Goal: Task Accomplishment & Management: Manage account settings

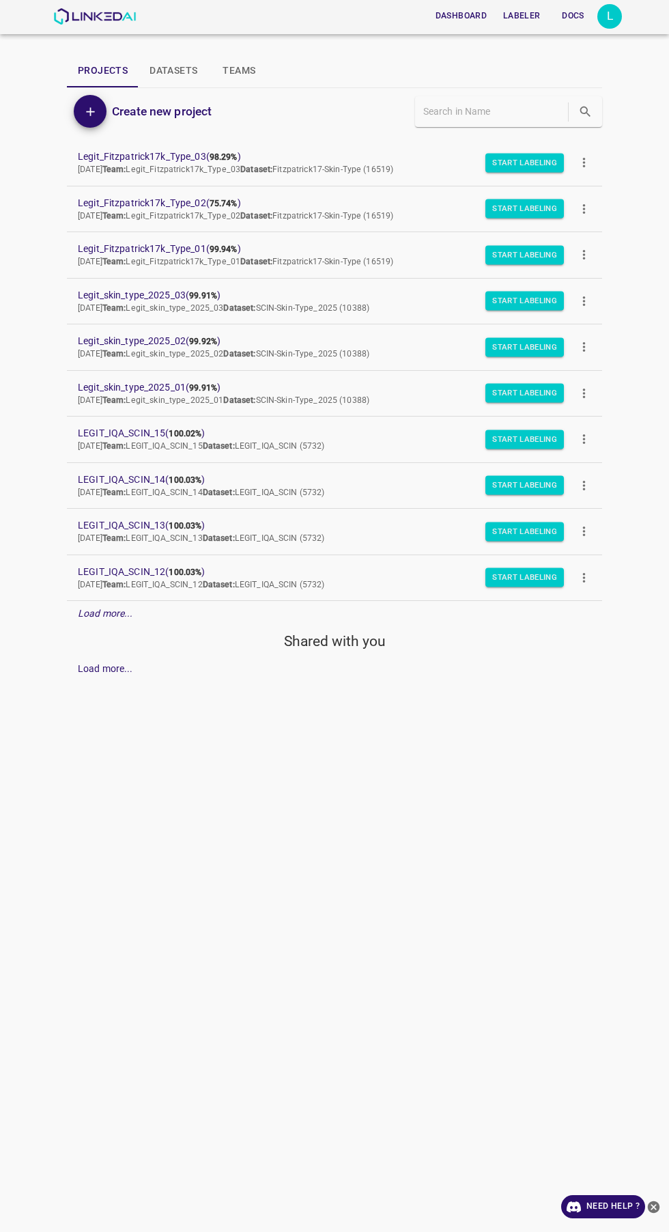
click at [610, 18] on div "L" at bounding box center [610, 16] width 25 height 25
click at [592, 134] on li "Logout" at bounding box center [568, 126] width 108 height 23
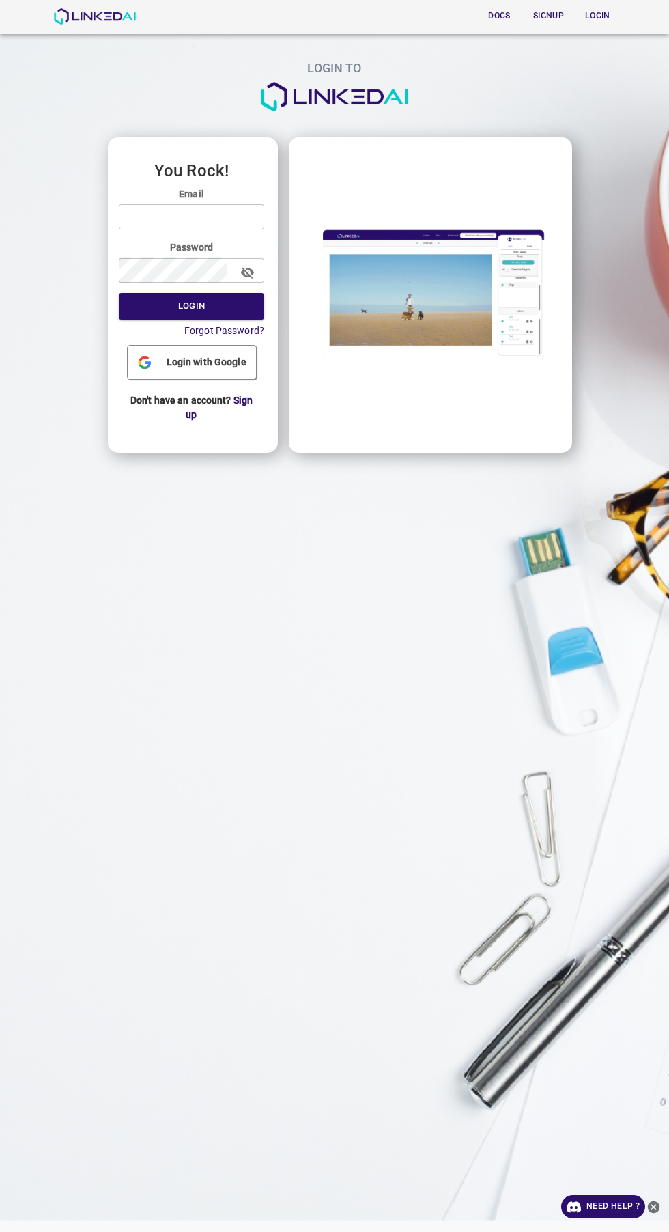
click at [243, 222] on input "email" at bounding box center [192, 216] width 146 height 25
type input "[EMAIL_ADDRESS][DOMAIN_NAME]"
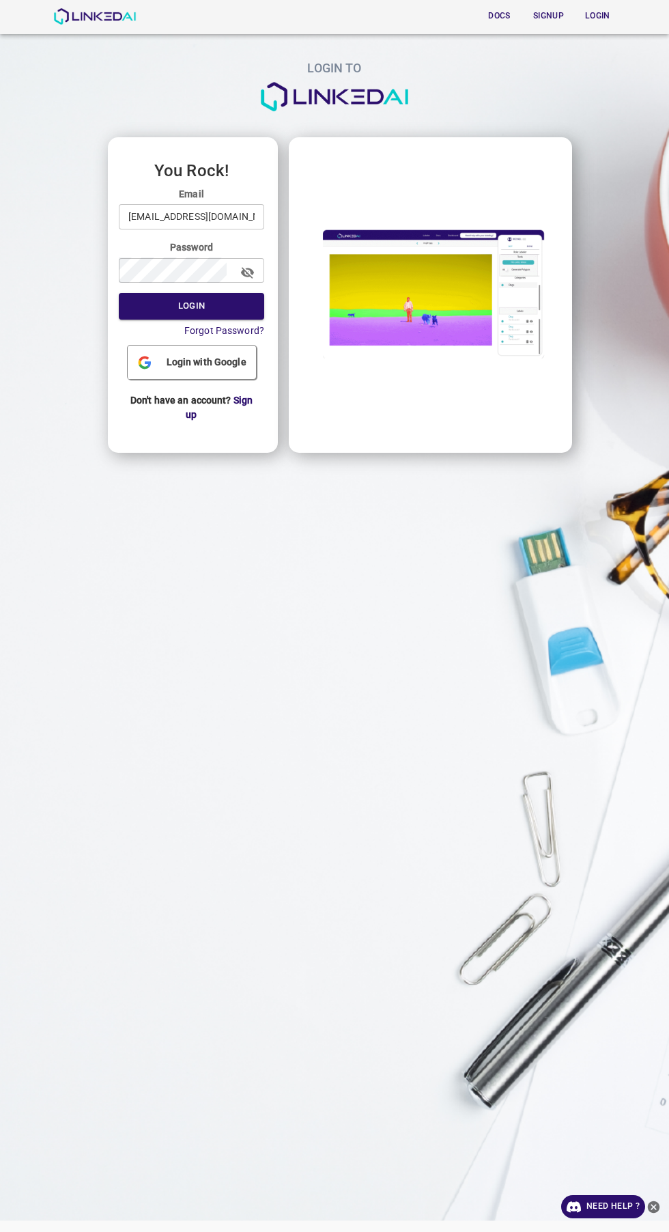
click at [119, 293] on button "Login" at bounding box center [192, 306] width 146 height 27
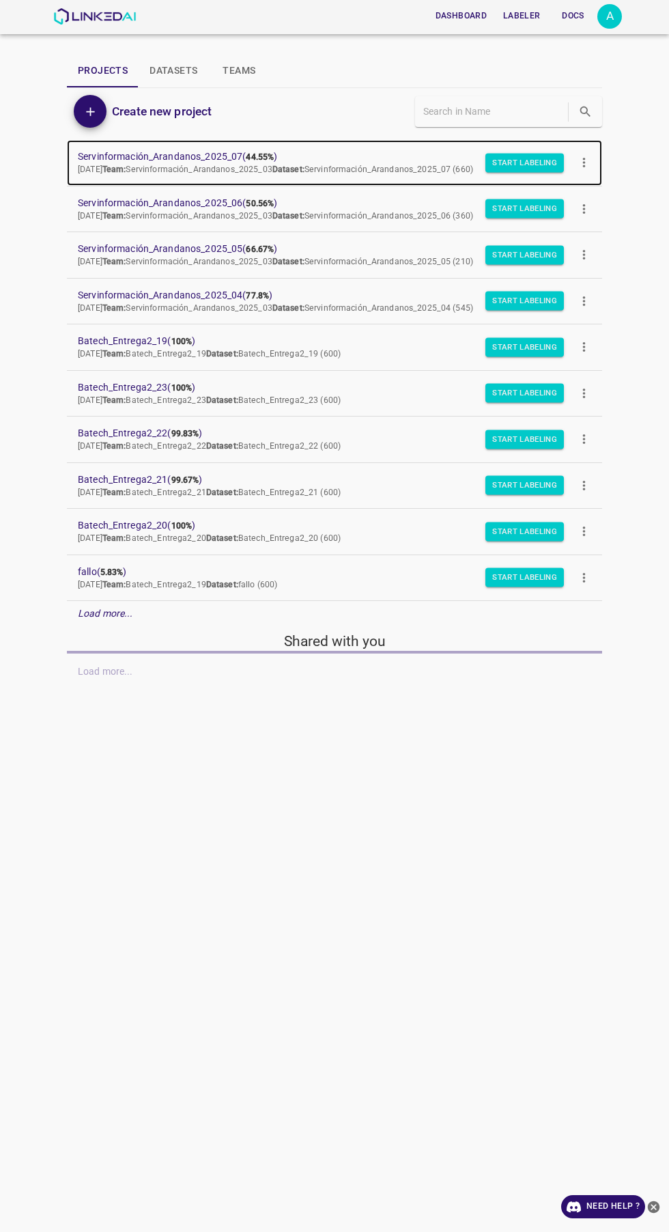
click at [223, 150] on span "Servinformación_Arandanos_2025_07 ( 44.55% )" at bounding box center [324, 157] width 492 height 14
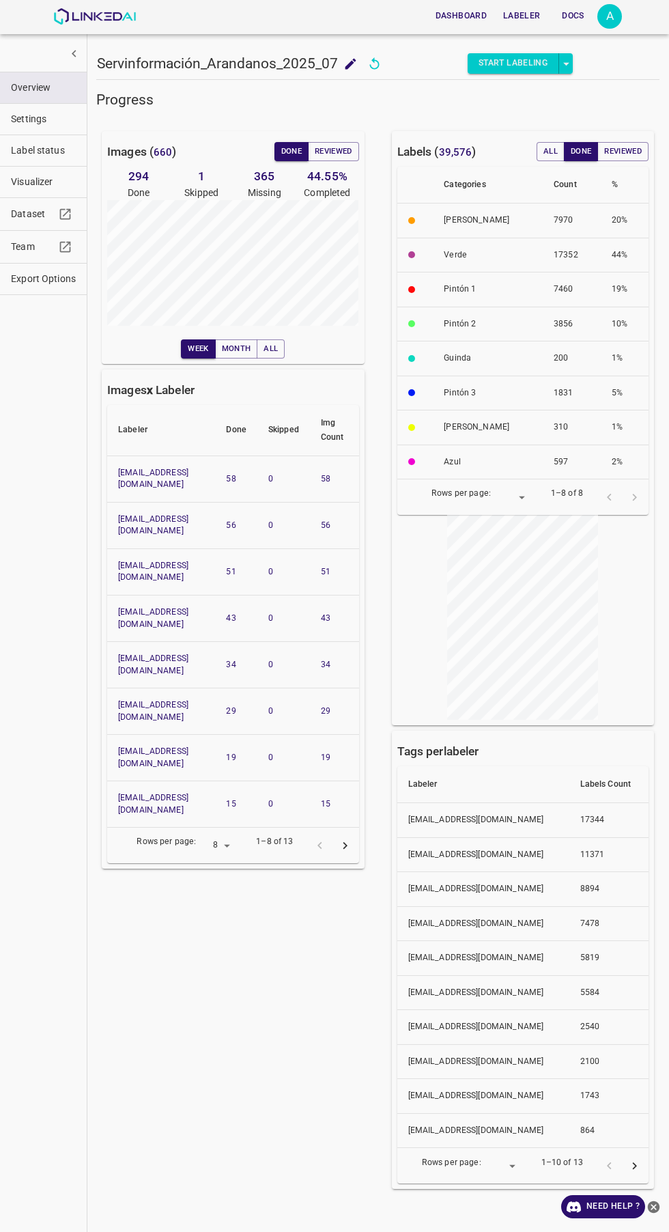
click at [350, 152] on button "Reviewed" at bounding box center [333, 151] width 51 height 19
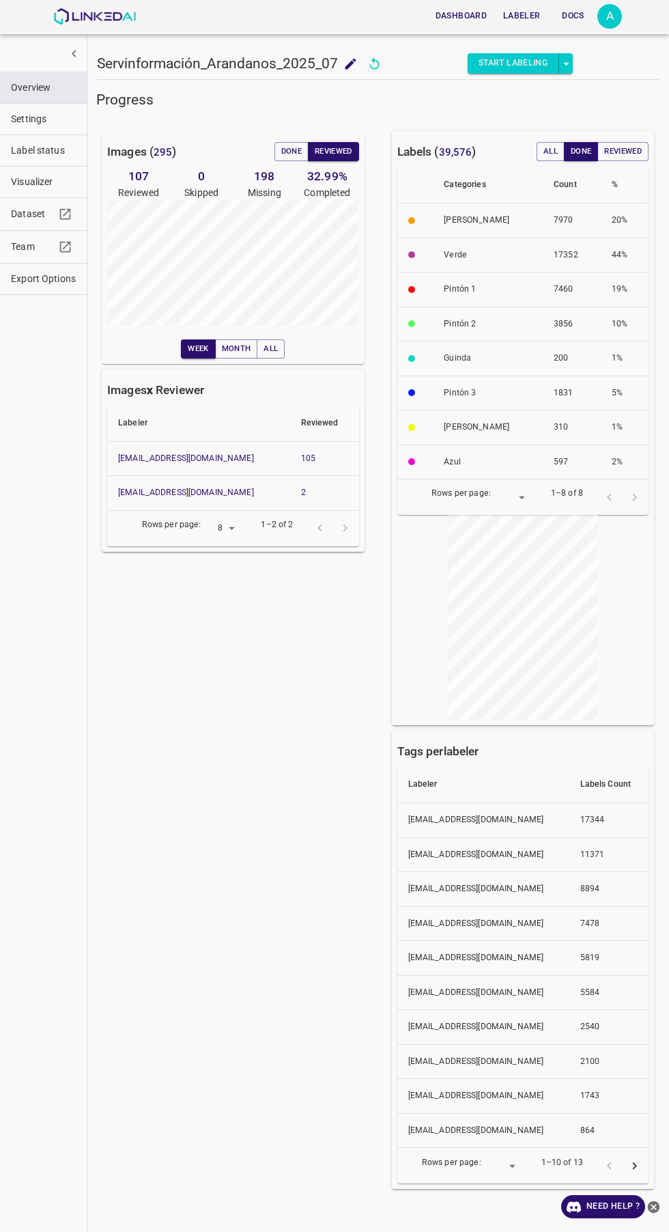
click at [289, 152] on button "Done" at bounding box center [292, 151] width 34 height 19
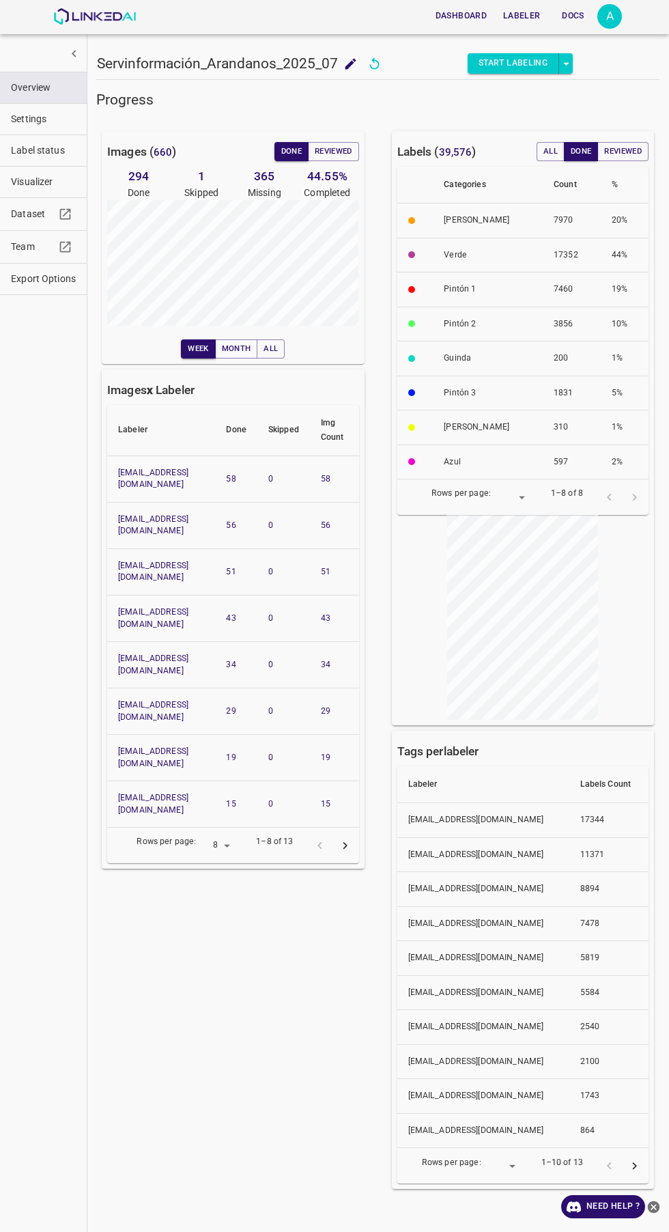
click at [346, 150] on button "Reviewed" at bounding box center [333, 151] width 51 height 19
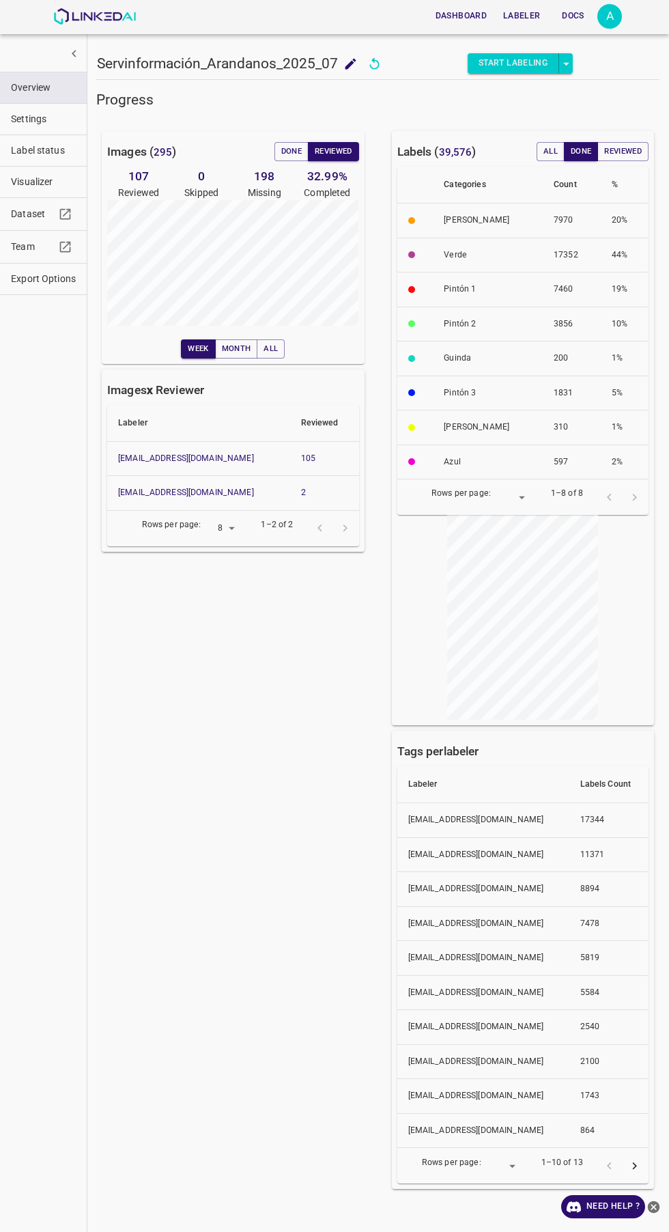
click at [291, 152] on button "Done" at bounding box center [292, 151] width 34 height 19
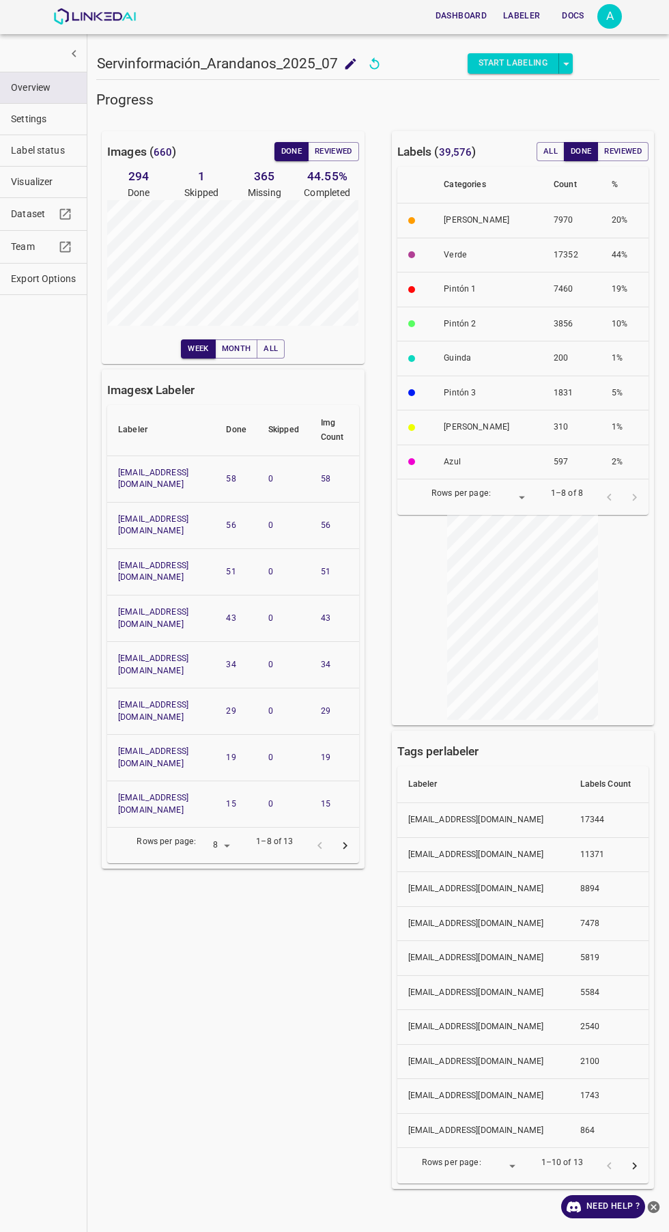
click at [349, 147] on button "Reviewed" at bounding box center [333, 151] width 51 height 19
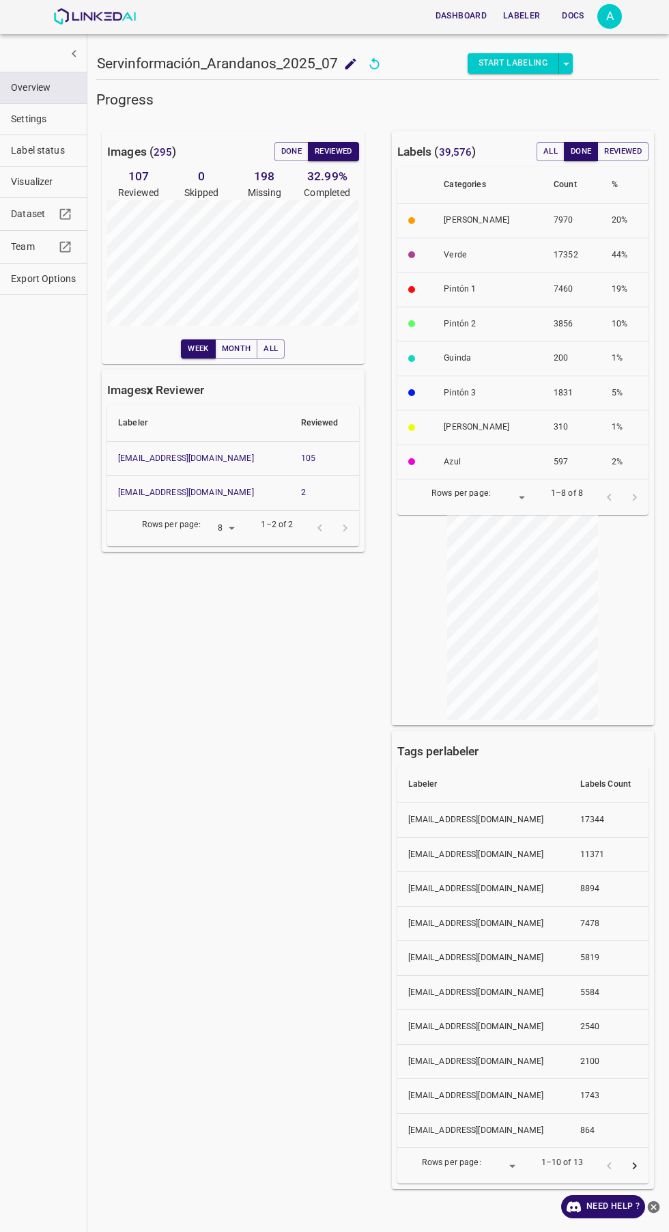
click at [70, 195] on button "Visualizer" at bounding box center [43, 182] width 87 height 31
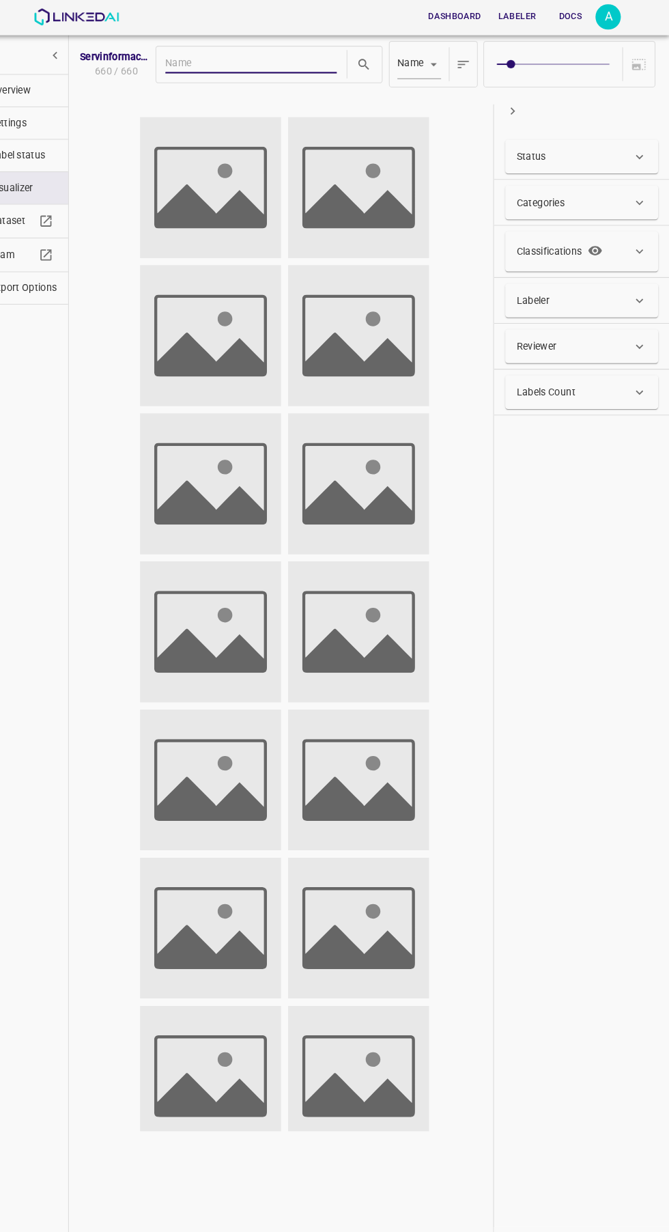
click at [611, 325] on div "Reviewer" at bounding box center [584, 335] width 148 height 33
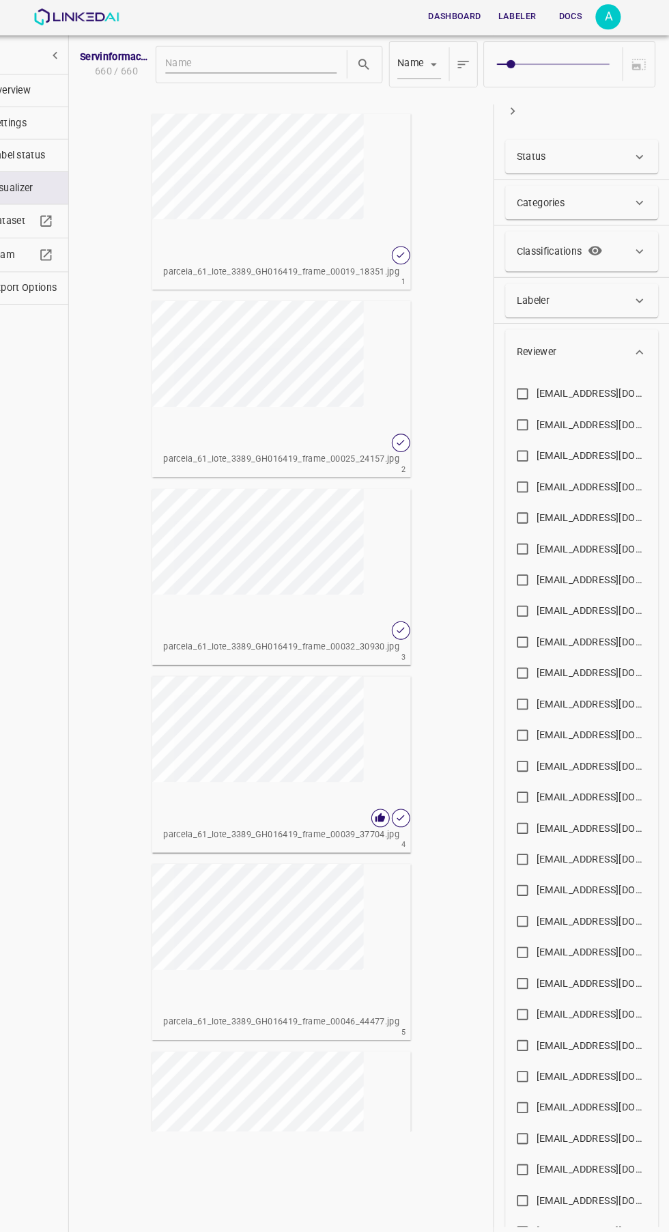
click at [609, 325] on div "Reviewer" at bounding box center [584, 341] width 148 height 44
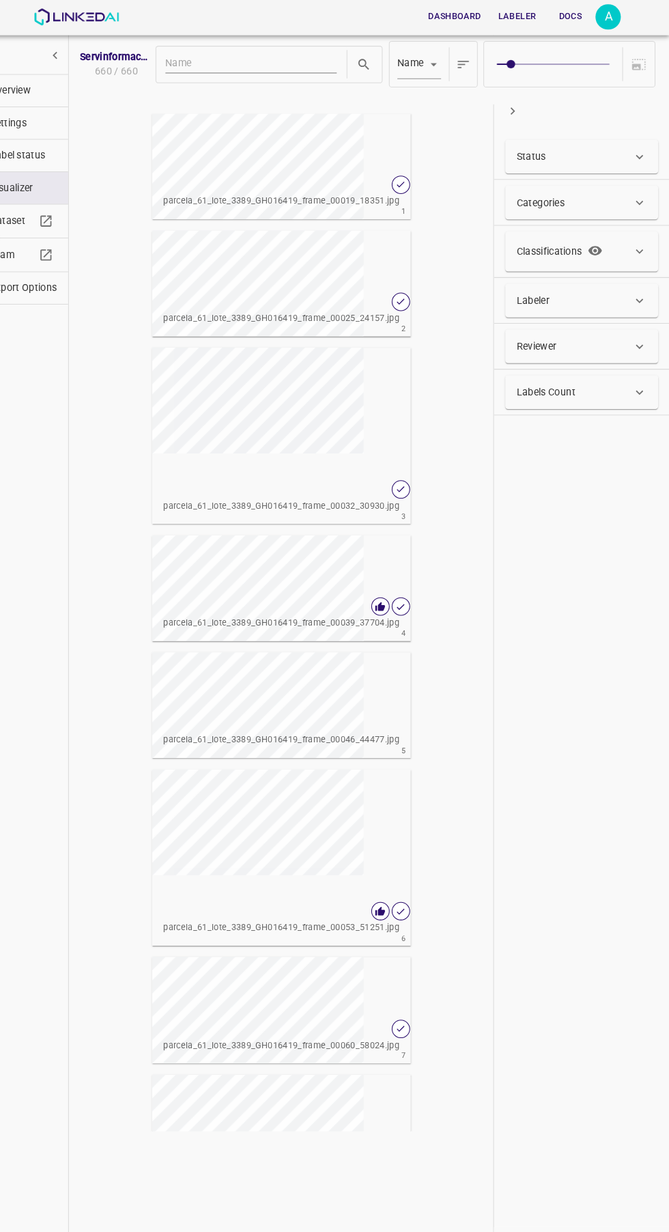
click at [613, 291] on div "Labeler" at bounding box center [577, 291] width 112 height 14
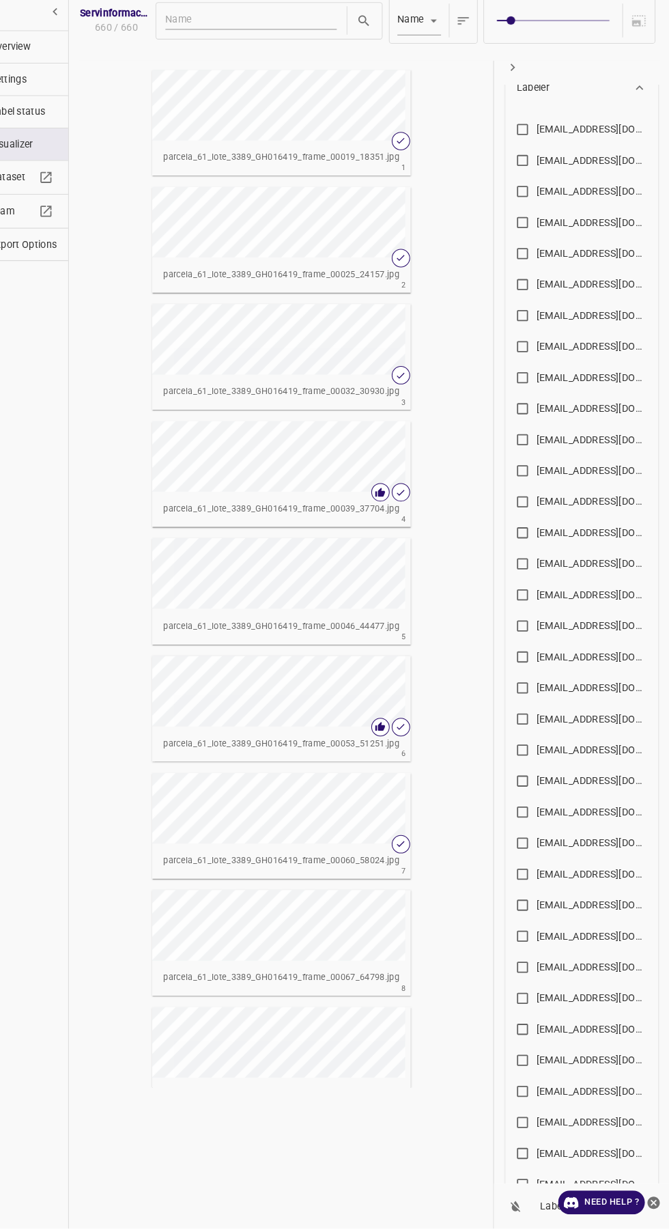
scroll to position [171, 0]
click at [530, 679] on input "allugole2013@gmail.com" at bounding box center [527, 679] width 27 height 27
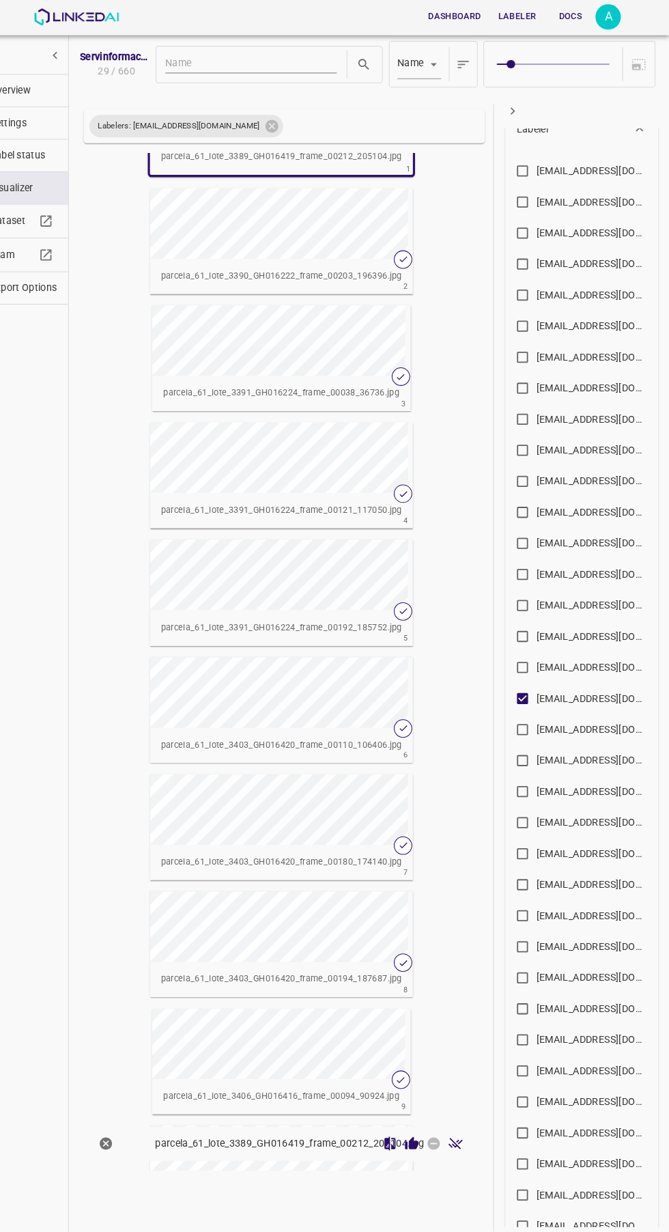
scroll to position [0, 0]
click at [419, 1114] on icon "Review Image" at bounding box center [419, 1107] width 13 height 12
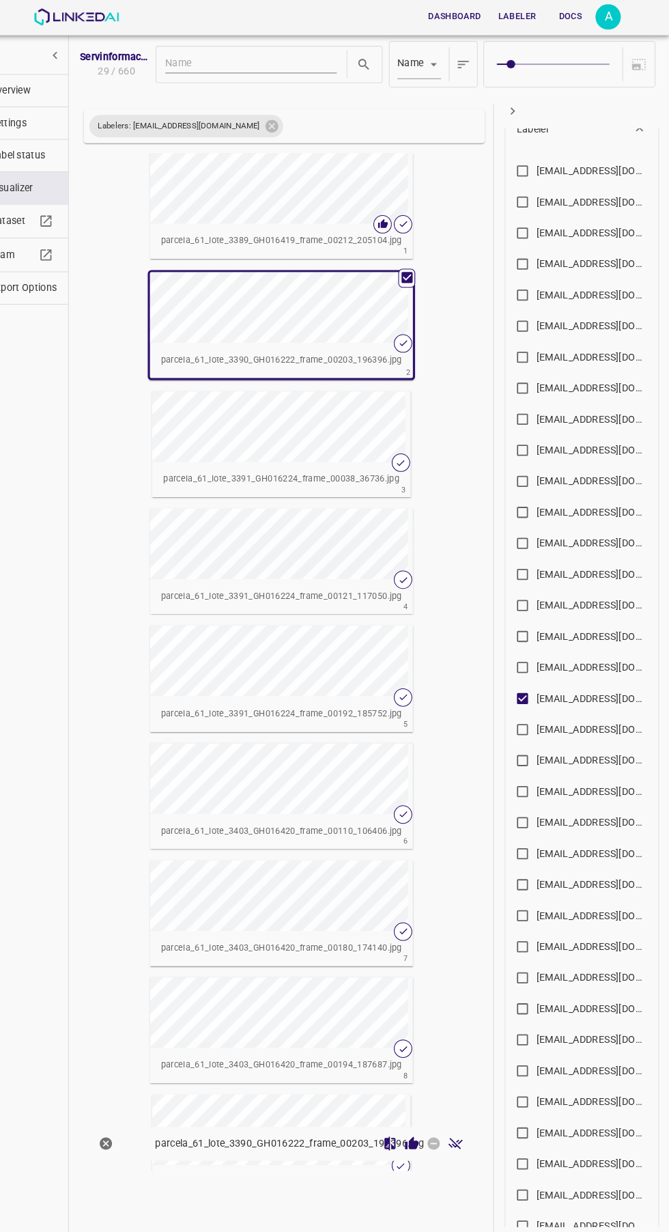
click at [422, 1114] on icon "Review Image" at bounding box center [419, 1107] width 13 height 12
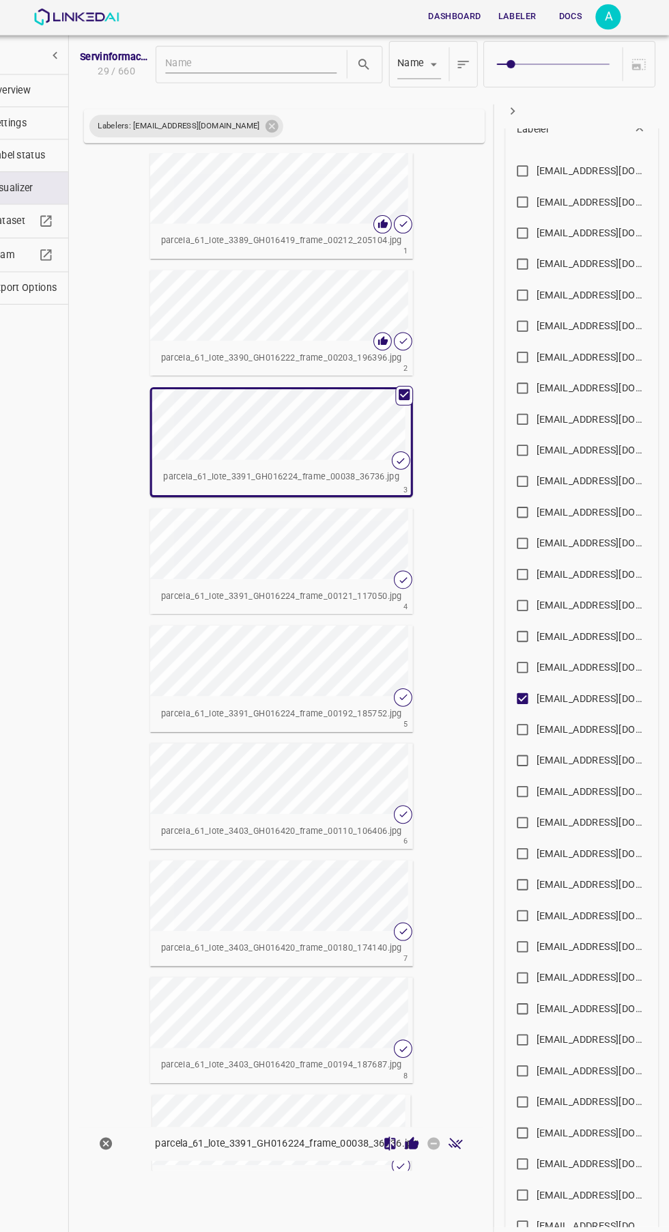
click at [419, 1114] on icon "Review Image" at bounding box center [419, 1107] width 13 height 12
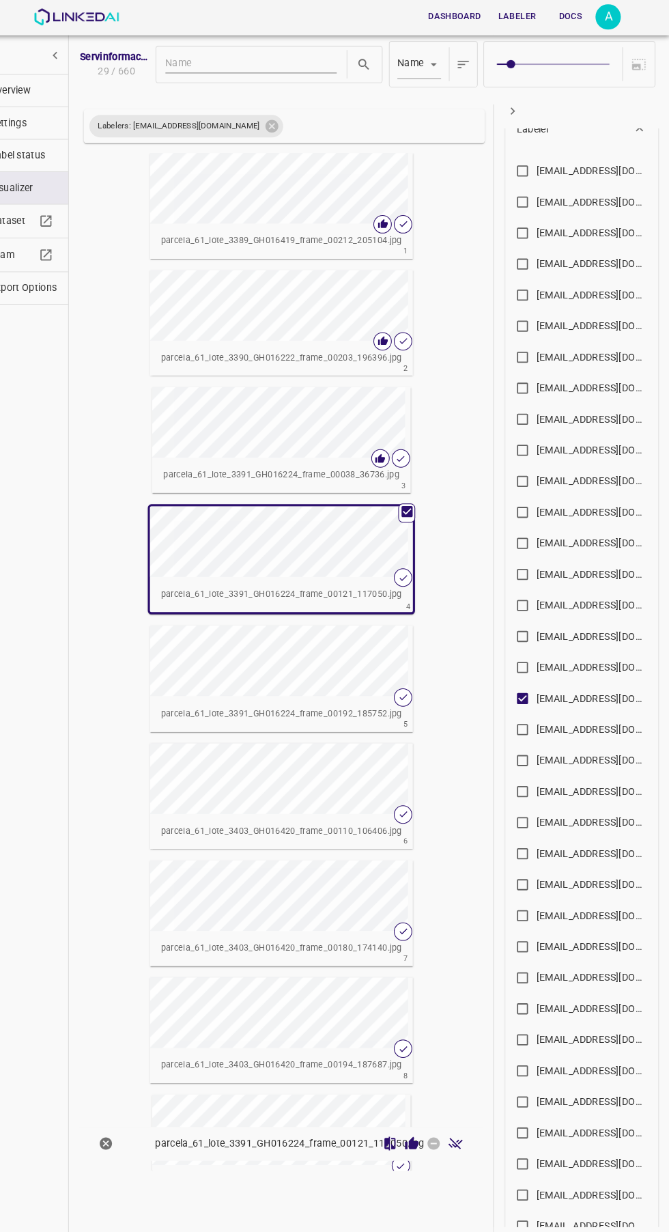
click at [422, 1115] on icon "Review Image" at bounding box center [420, 1108] width 14 height 14
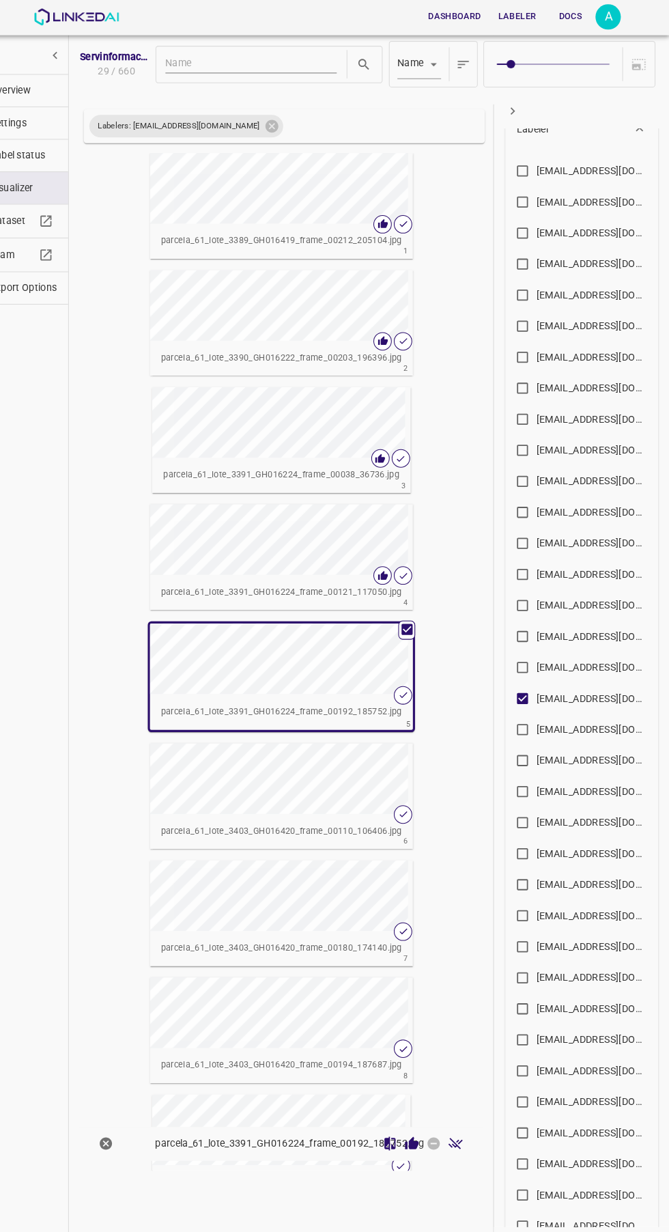
click at [419, 1114] on icon "Review Image" at bounding box center [419, 1107] width 13 height 12
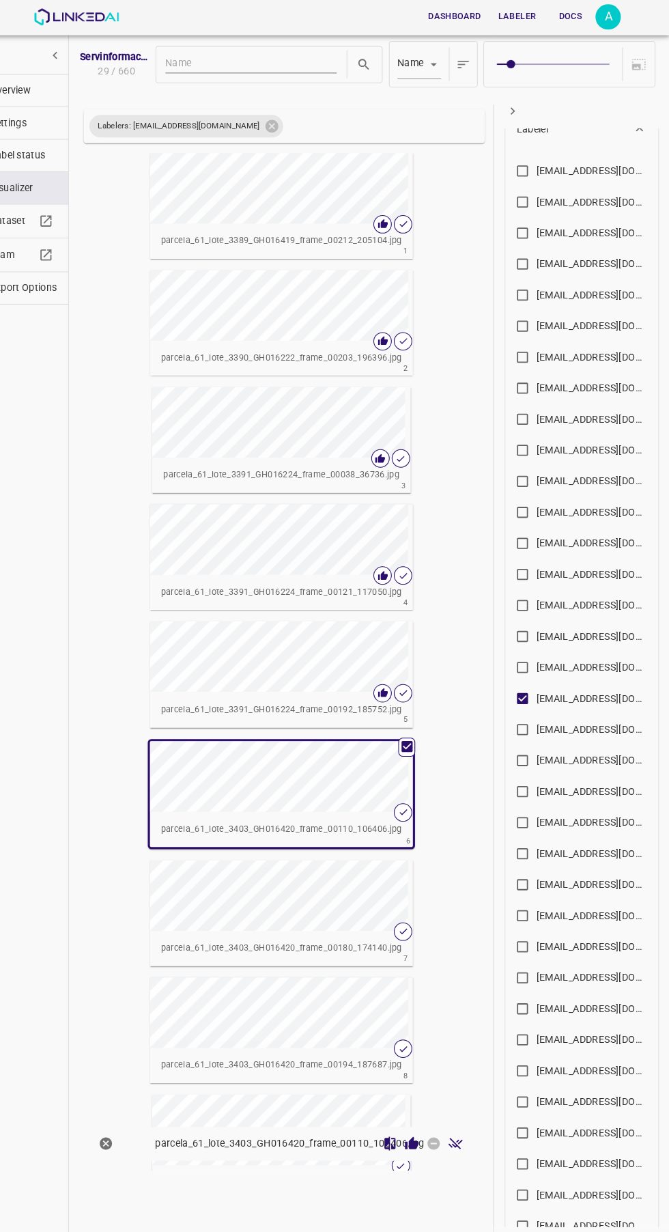
click at [419, 1114] on icon "Review Image" at bounding box center [419, 1107] width 13 height 12
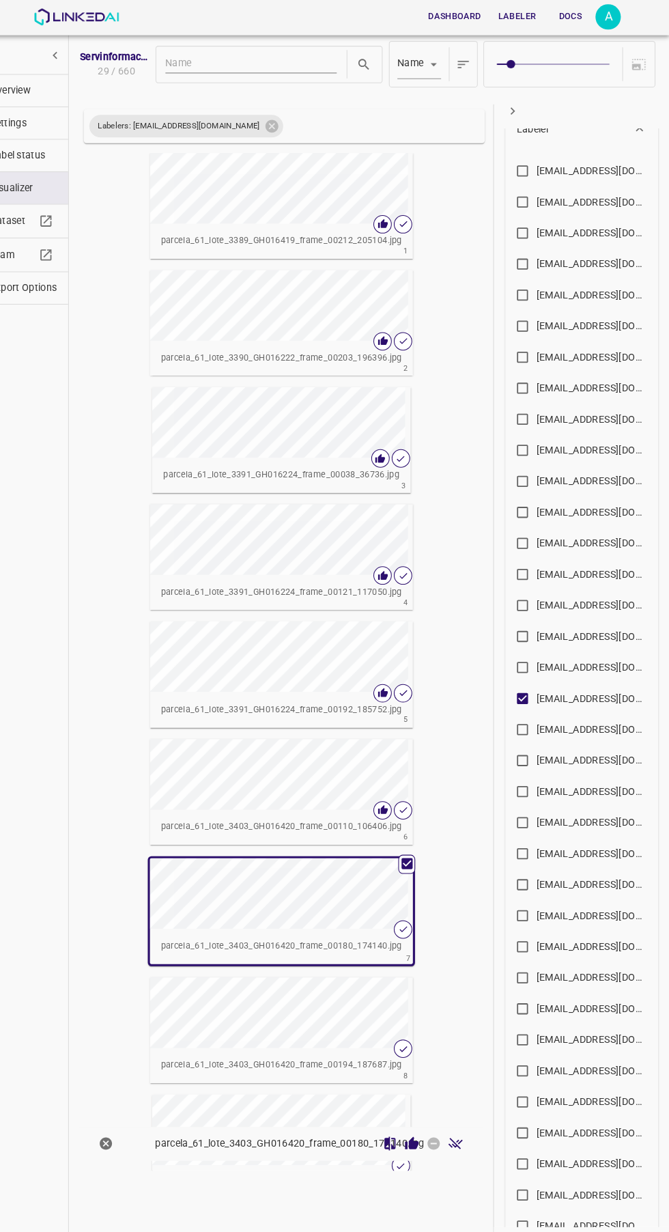
click at [419, 1114] on icon "Review Image" at bounding box center [419, 1107] width 13 height 12
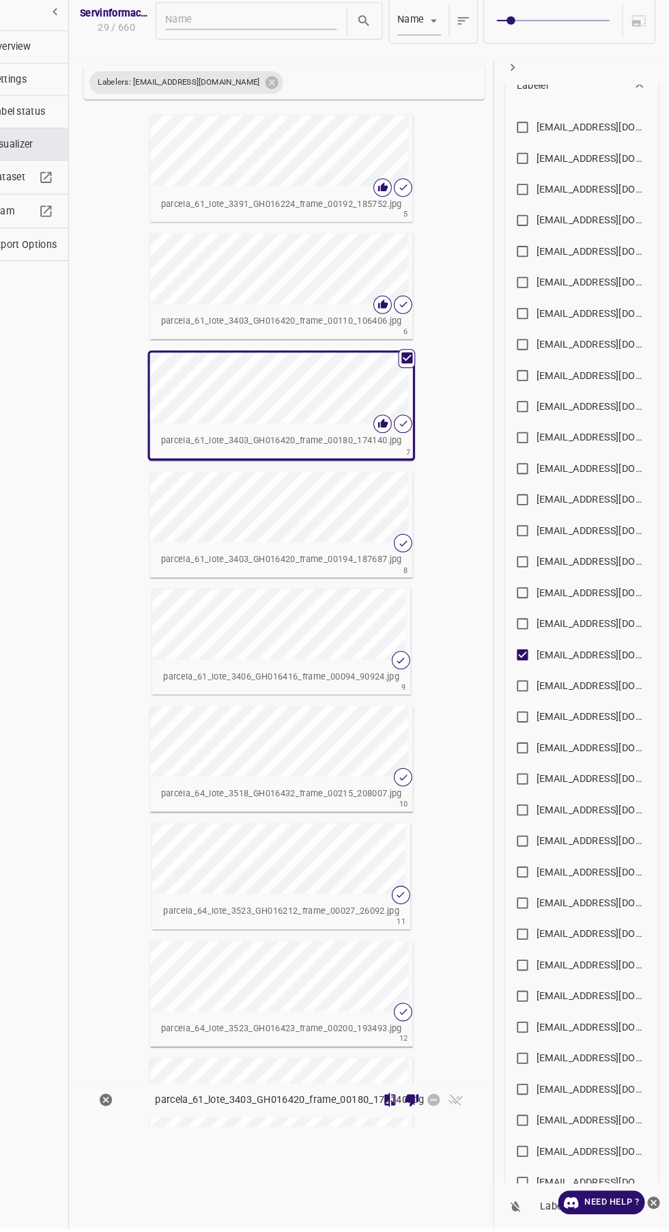
scroll to position [579, 0]
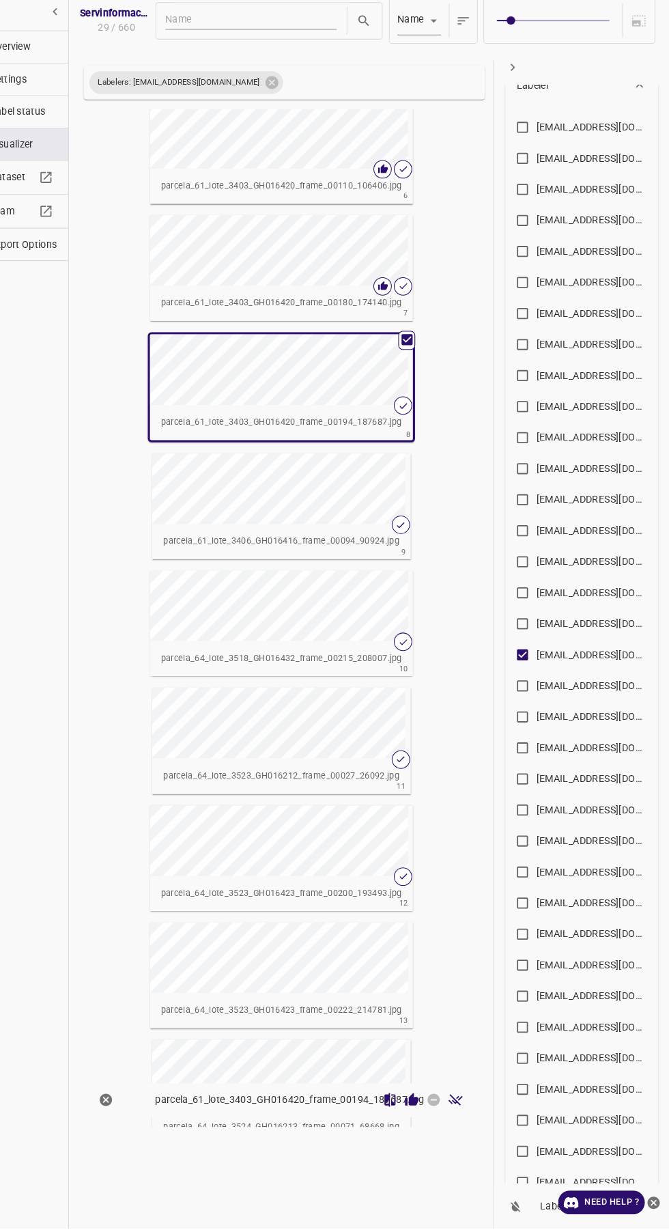
click at [419, 1114] on icon "Review Image" at bounding box center [419, 1107] width 13 height 12
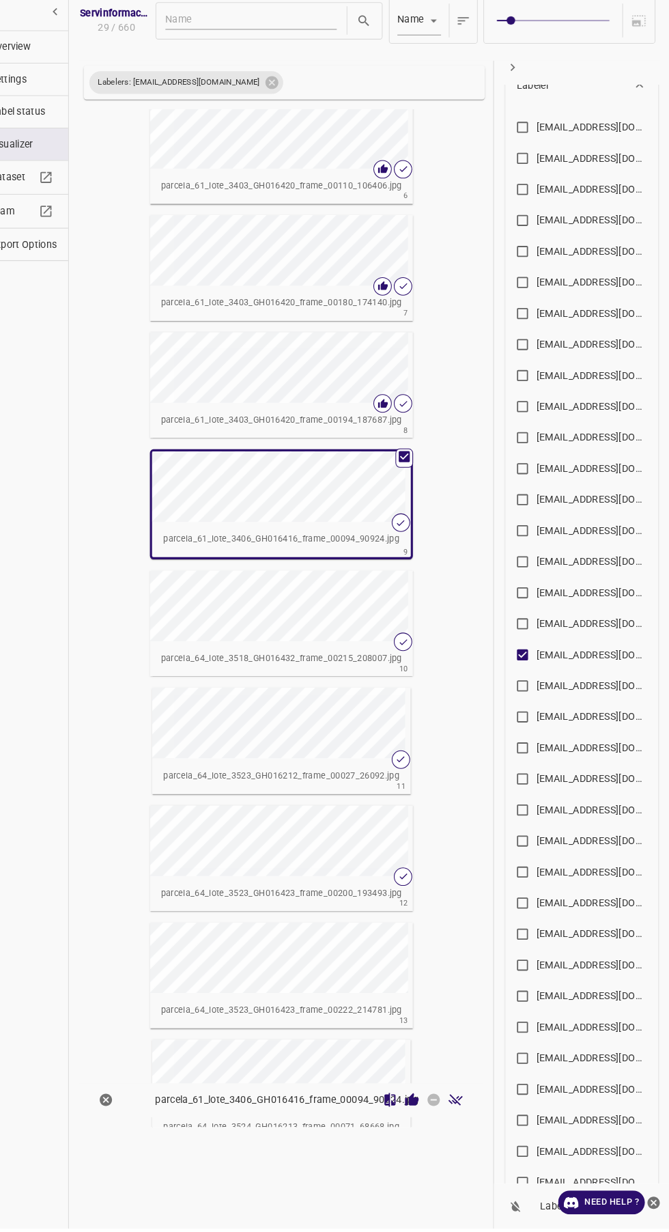
click at [419, 1114] on icon "Review Image" at bounding box center [419, 1107] width 13 height 12
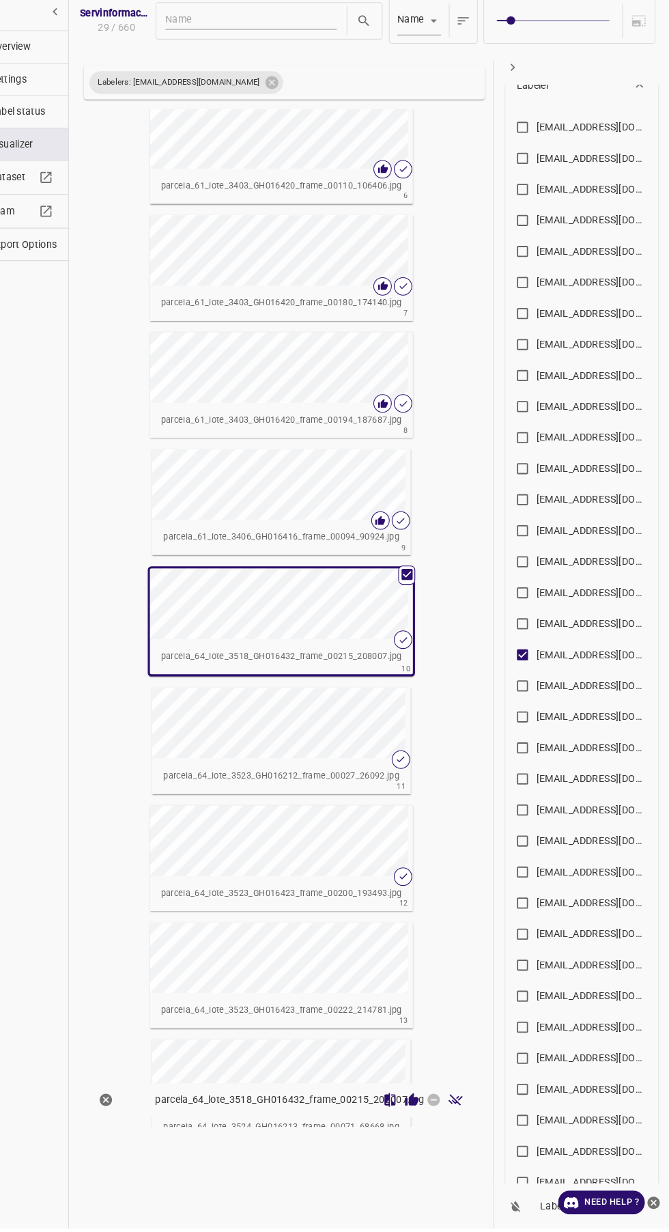
click at [417, 1115] on icon "Review Image" at bounding box center [420, 1108] width 14 height 14
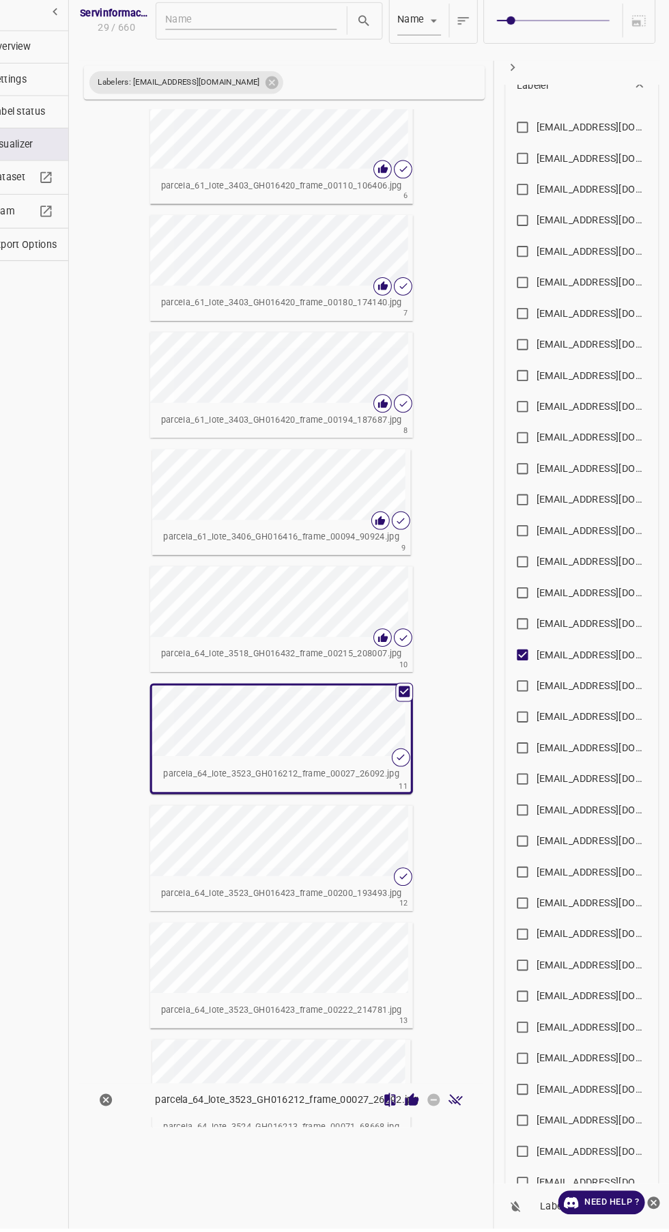
click at [398, 1114] on icon "Compare Image" at bounding box center [398, 1107] width 11 height 13
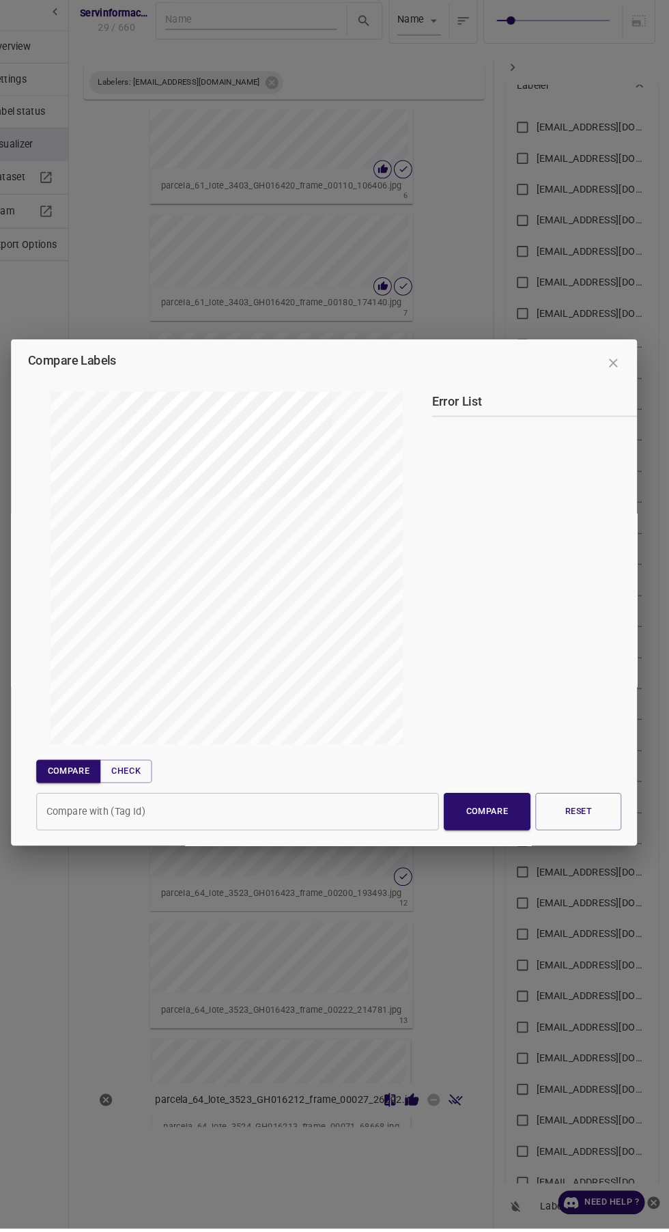
scroll to position [0, 0]
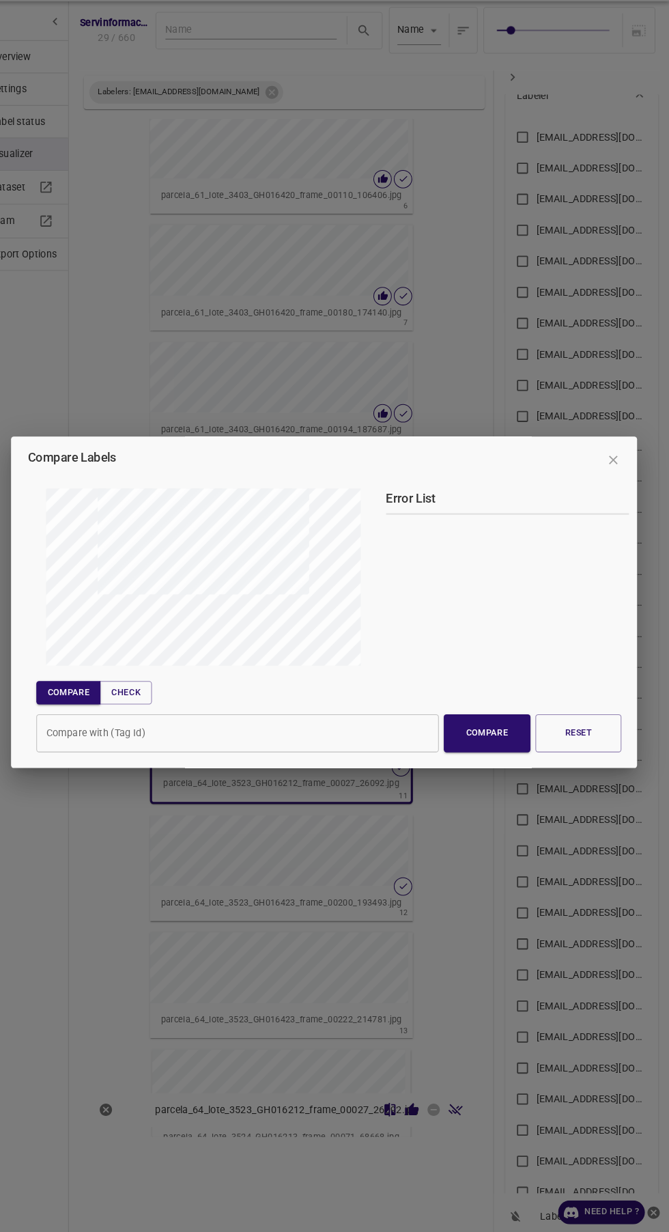
click at [615, 483] on icon "close" at bounding box center [615, 479] width 8 height 8
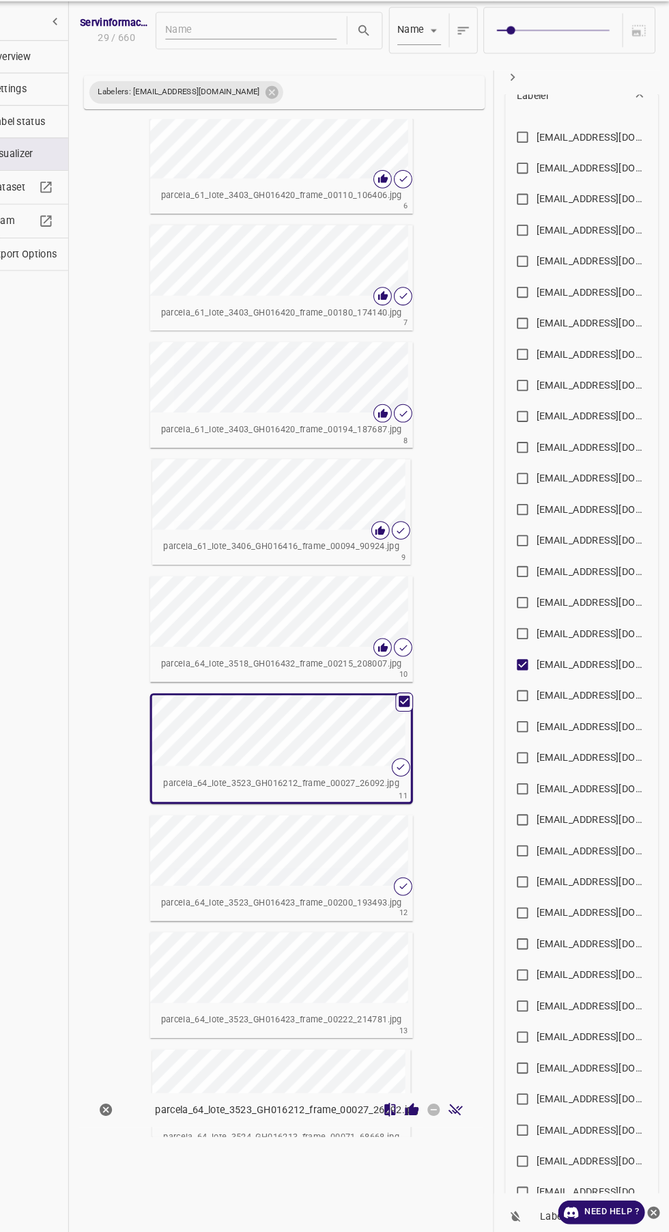
click at [415, 1115] on icon "Review Image" at bounding box center [420, 1108] width 14 height 14
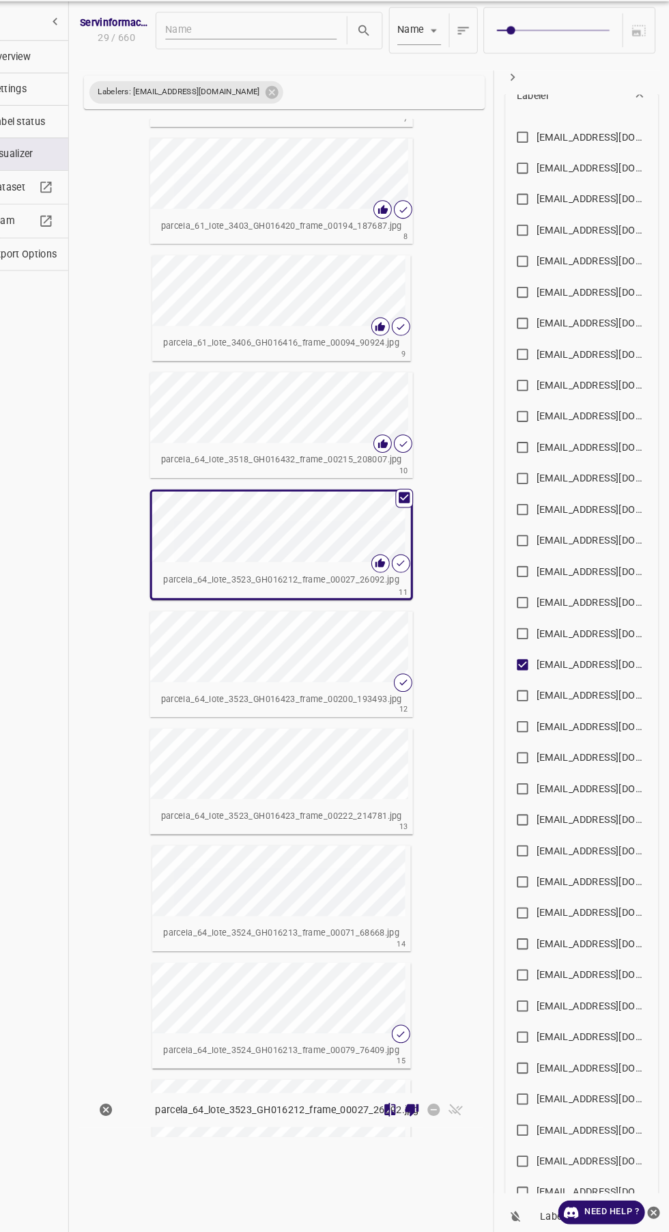
scroll to position [778, 0]
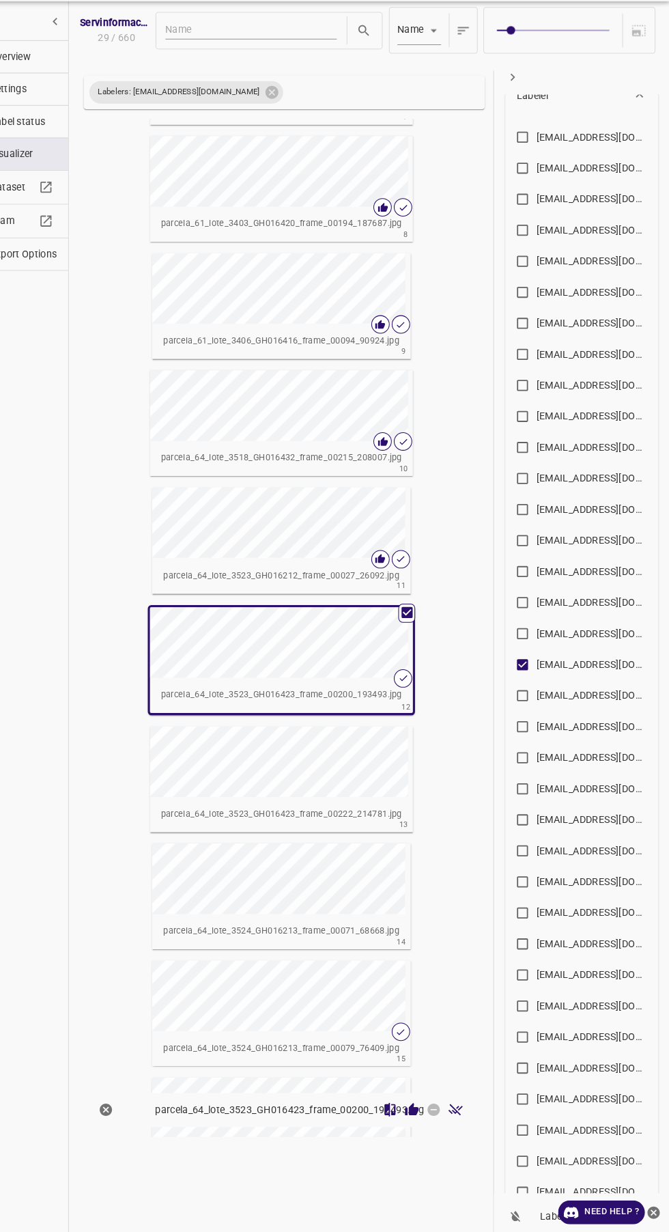
click at [419, 1114] on icon "Review Image" at bounding box center [419, 1107] width 13 height 12
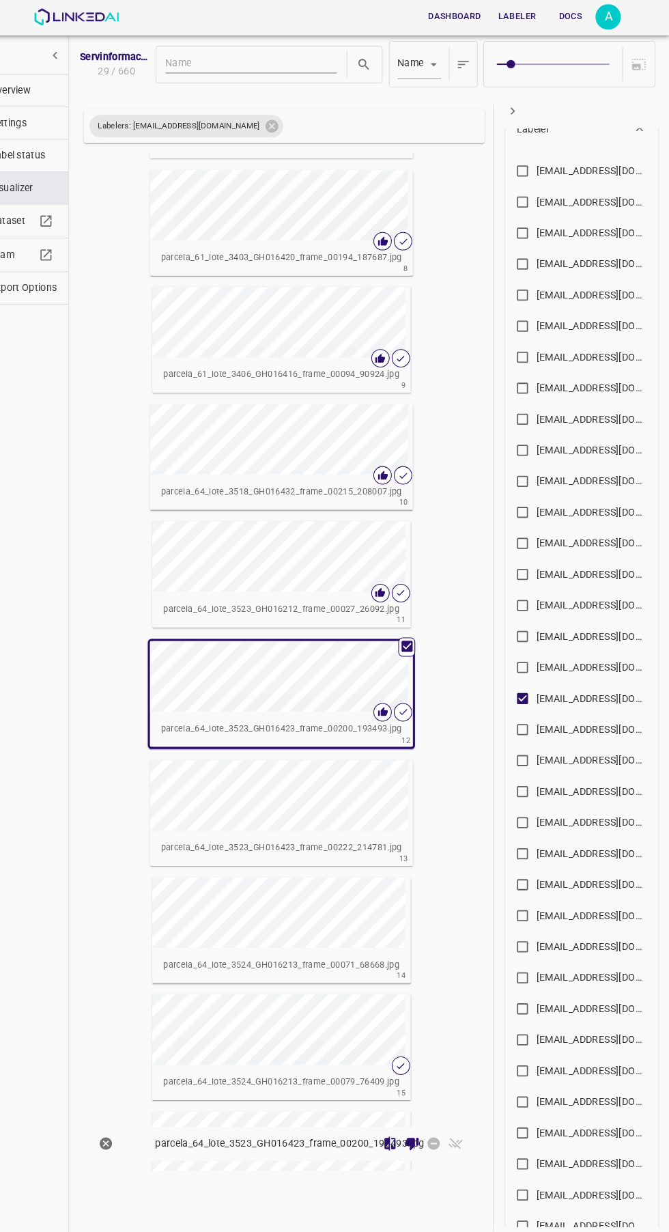
click at [92, 629] on div "Servinformación_Arandanos_2025_07 29 / 660 Name key Labelers: allugole2013@gmai…" at bounding box center [378, 616] width 583 height 1232
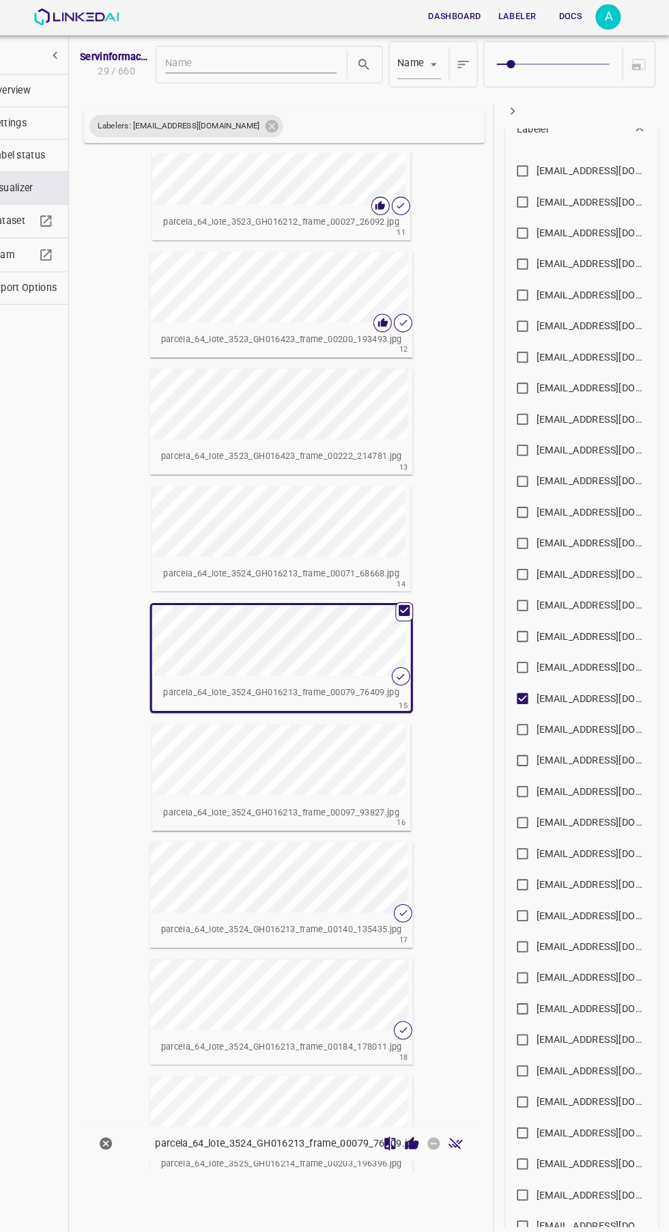
scroll to position [1184, 0]
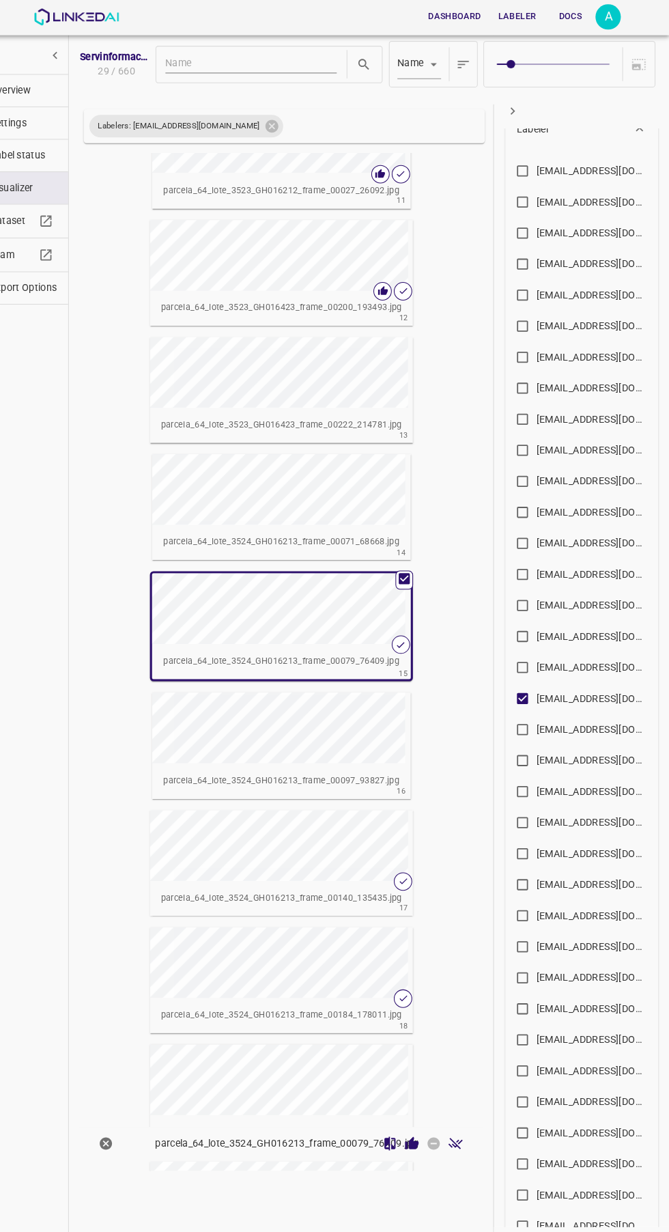
click at [419, 1114] on icon "Review Image" at bounding box center [419, 1107] width 13 height 12
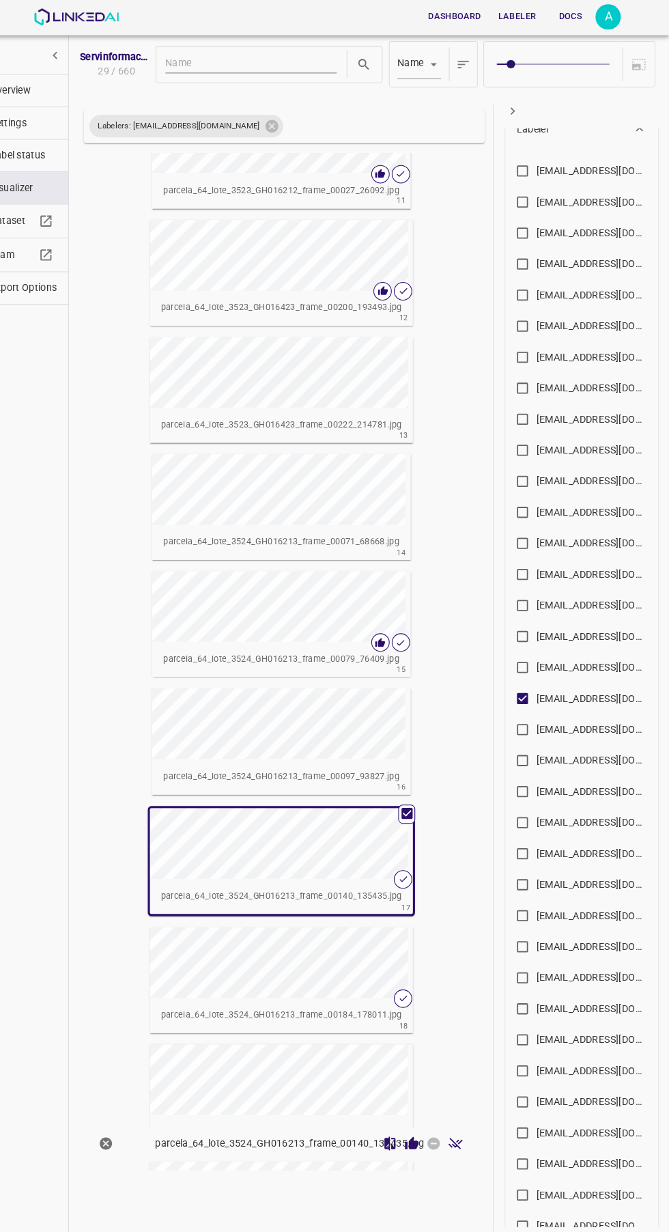
click at [417, 1115] on icon "Review Image" at bounding box center [420, 1108] width 14 height 14
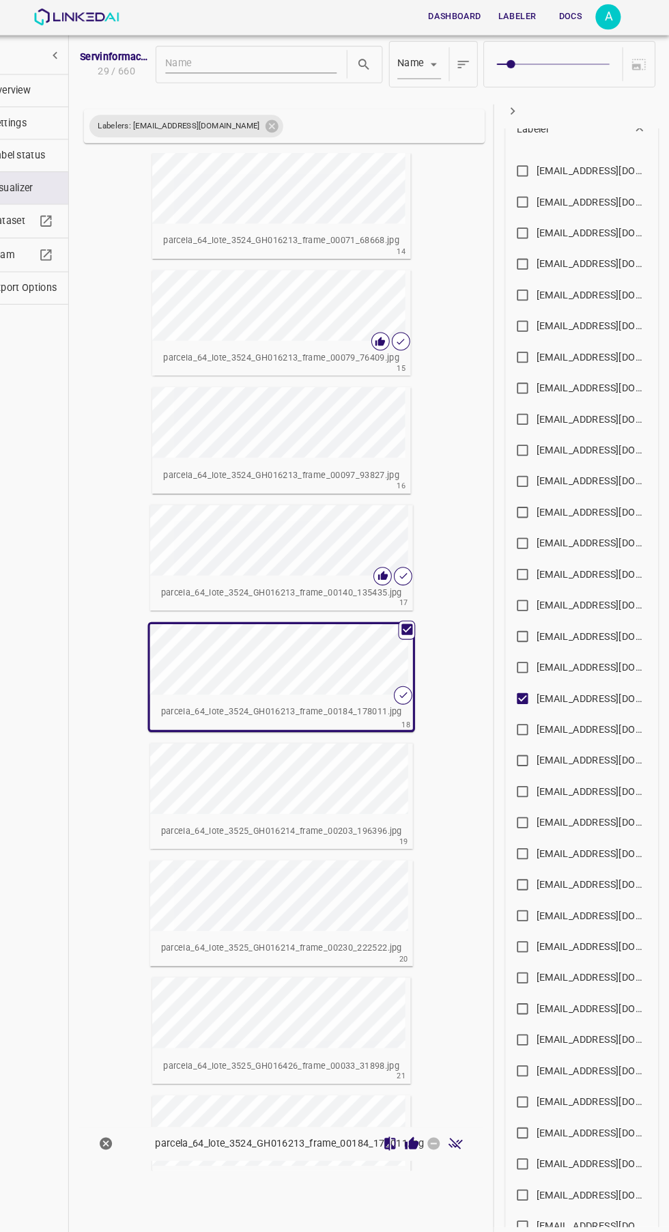
scroll to position [1475, 0]
click at [419, 1114] on icon "Review Image" at bounding box center [419, 1107] width 13 height 12
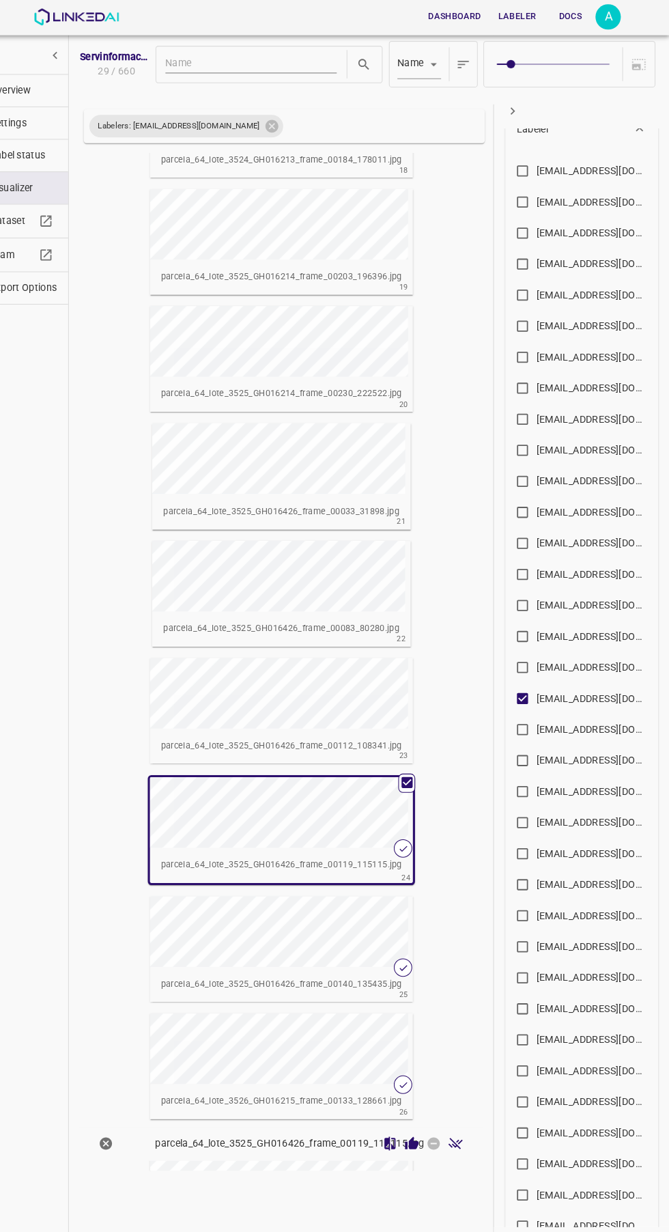
scroll to position [2006, 0]
click at [421, 1114] on icon "Review Image" at bounding box center [419, 1107] width 13 height 12
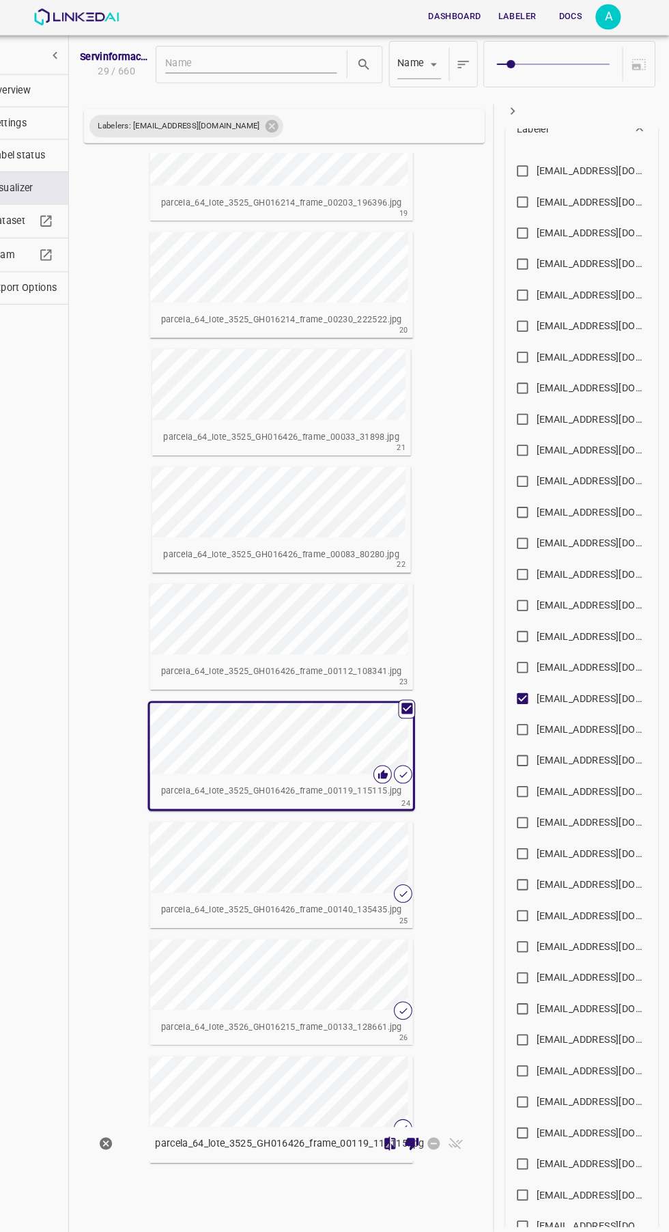
scroll to position [2122, 0]
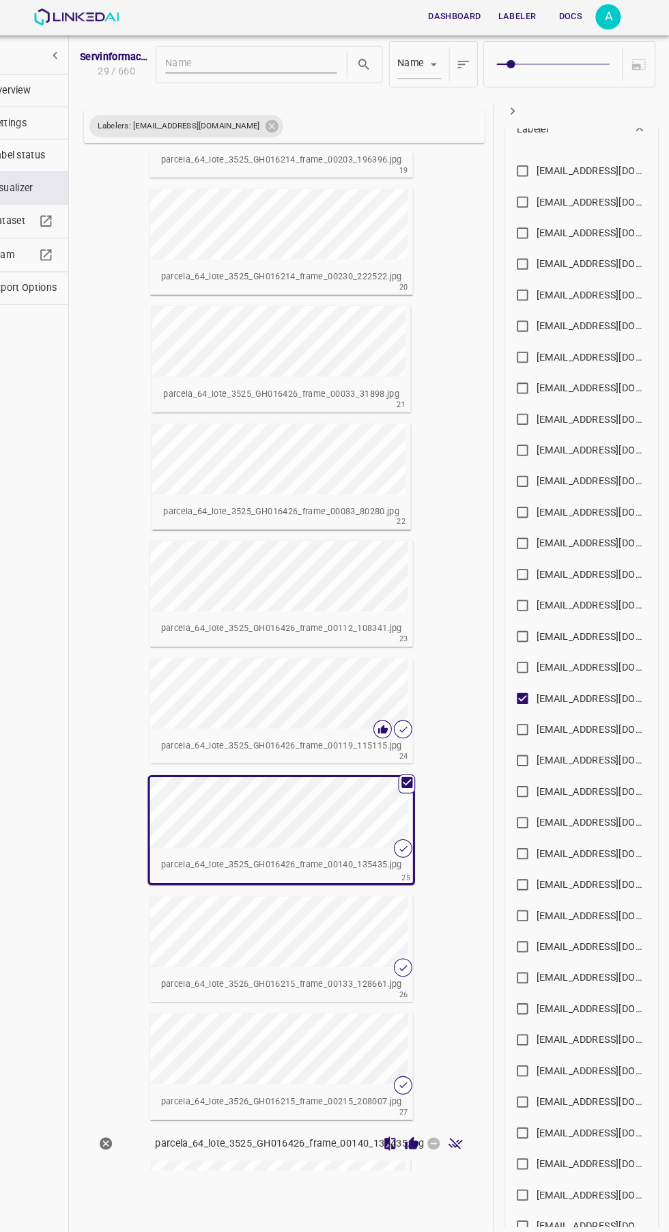
click at [417, 1115] on icon "Review Image" at bounding box center [420, 1108] width 14 height 14
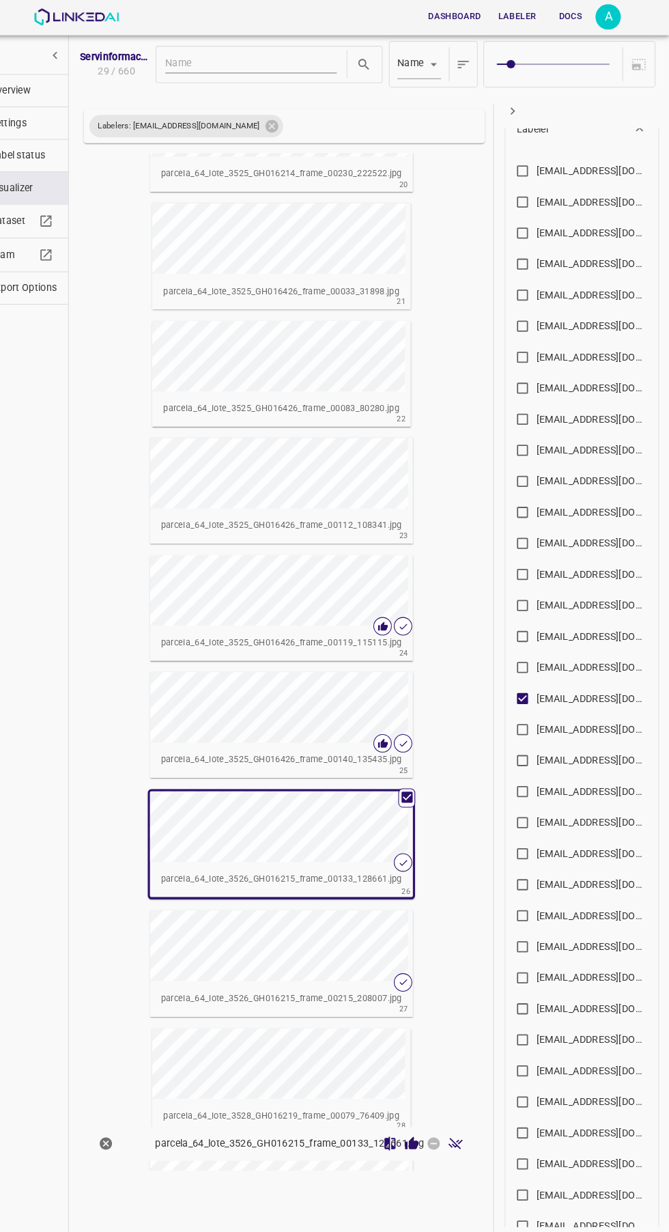
scroll to position [2220, 0]
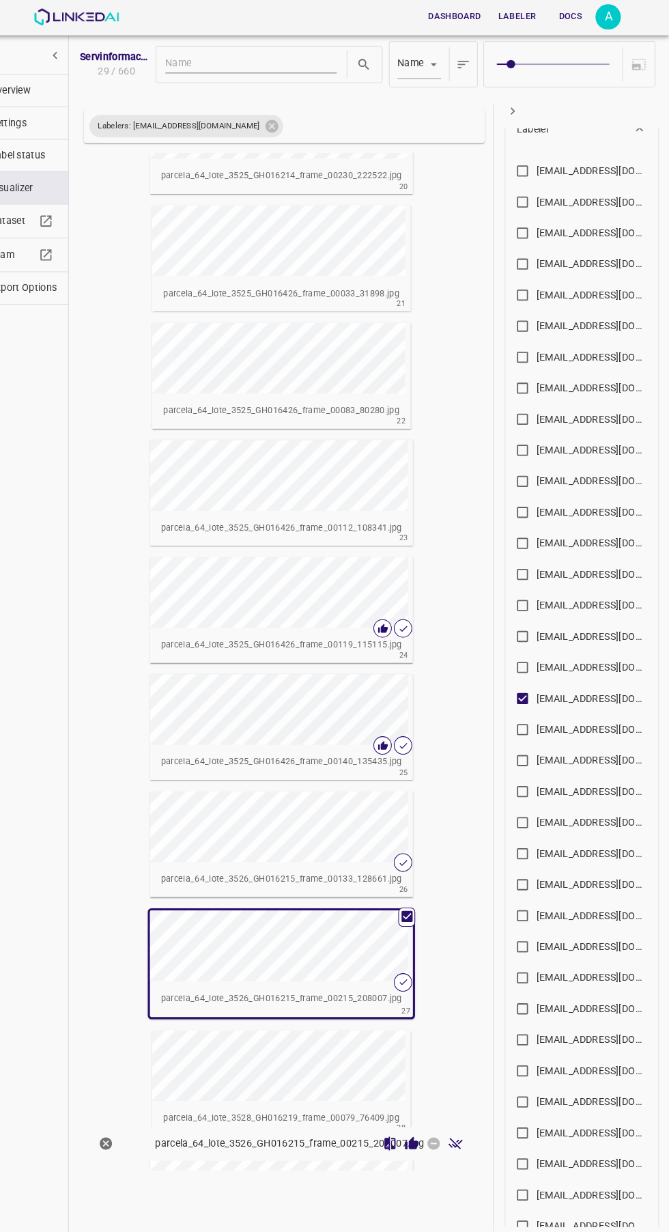
click at [413, 1115] on icon "Review Image" at bounding box center [420, 1108] width 14 height 14
click at [277, 116] on icon at bounding box center [284, 122] width 15 height 15
checkbox input "false"
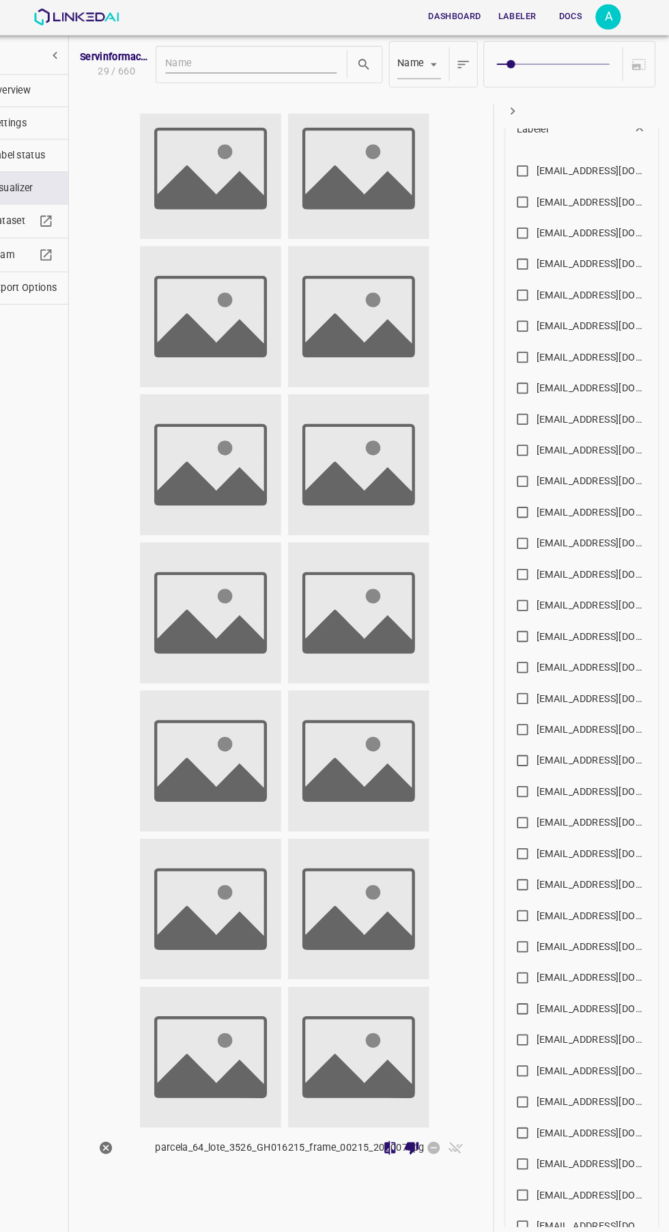
scroll to position [365, 0]
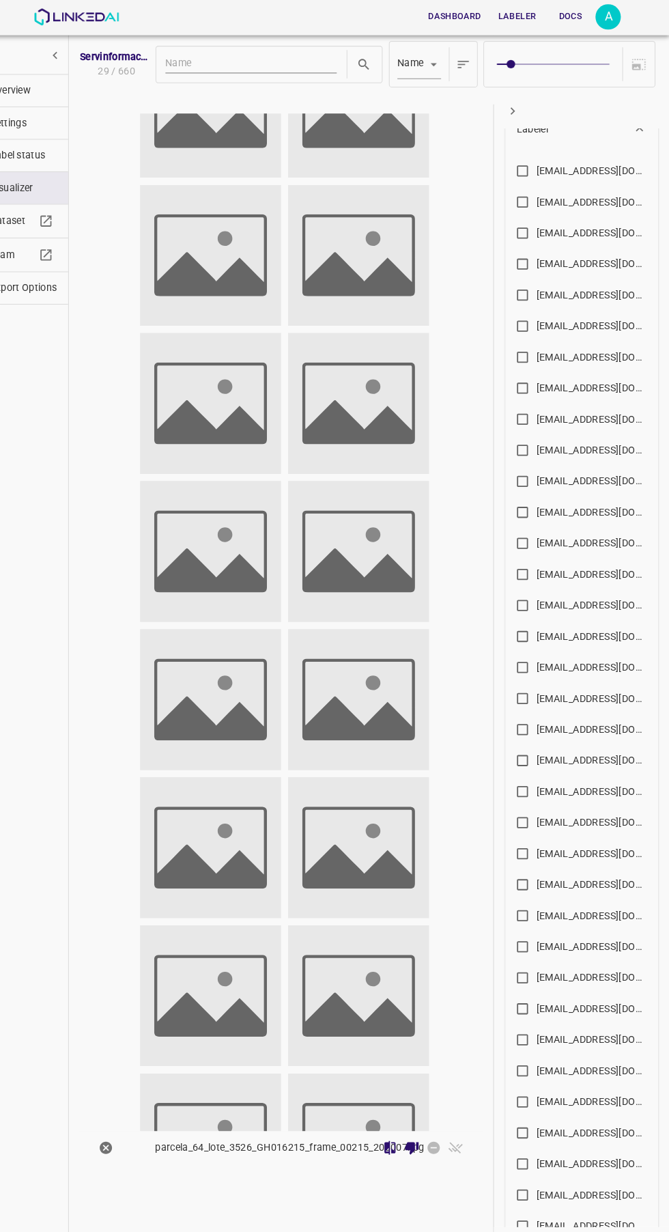
click at [33, 87] on span "Overview" at bounding box center [43, 88] width 65 height 14
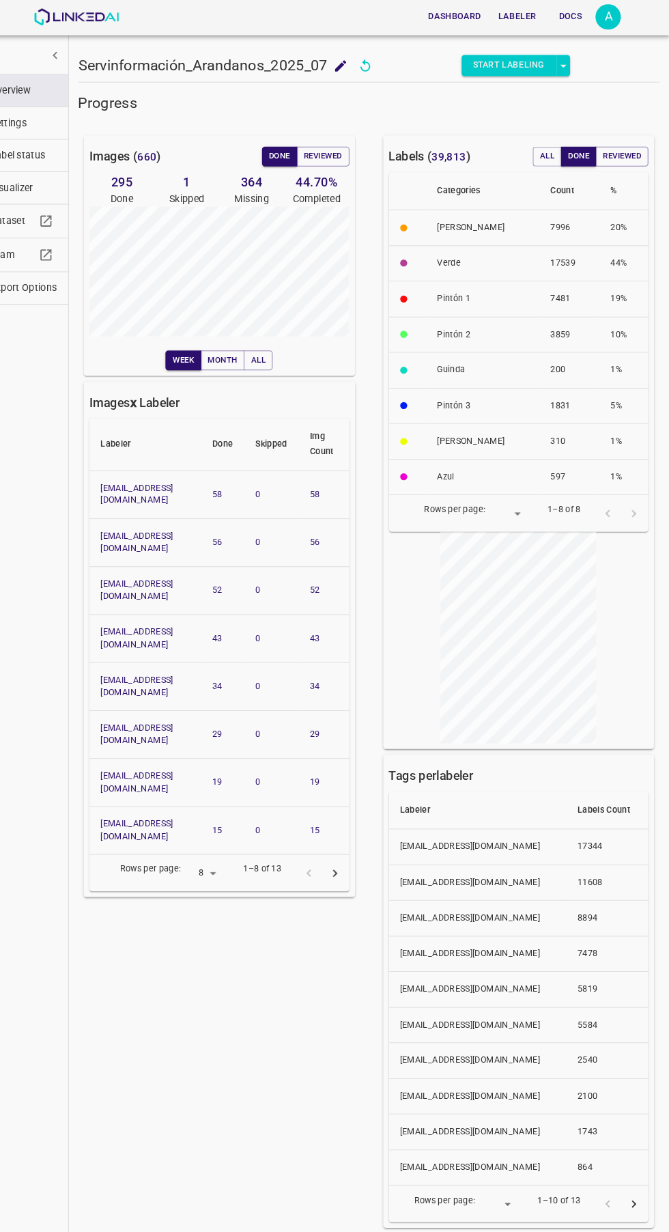
click at [342, 160] on button "Reviewed" at bounding box center [333, 151] width 51 height 19
